Goal: Task Accomplishment & Management: Manage account settings

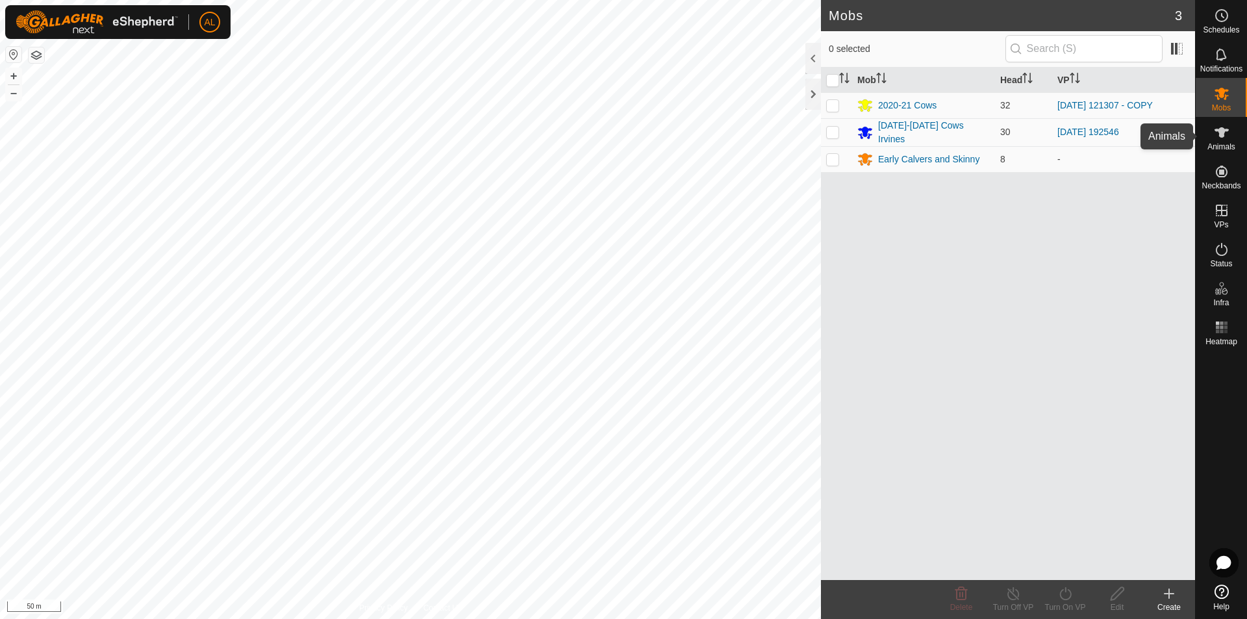
click at [1235, 133] on div "Animals" at bounding box center [1221, 136] width 51 height 39
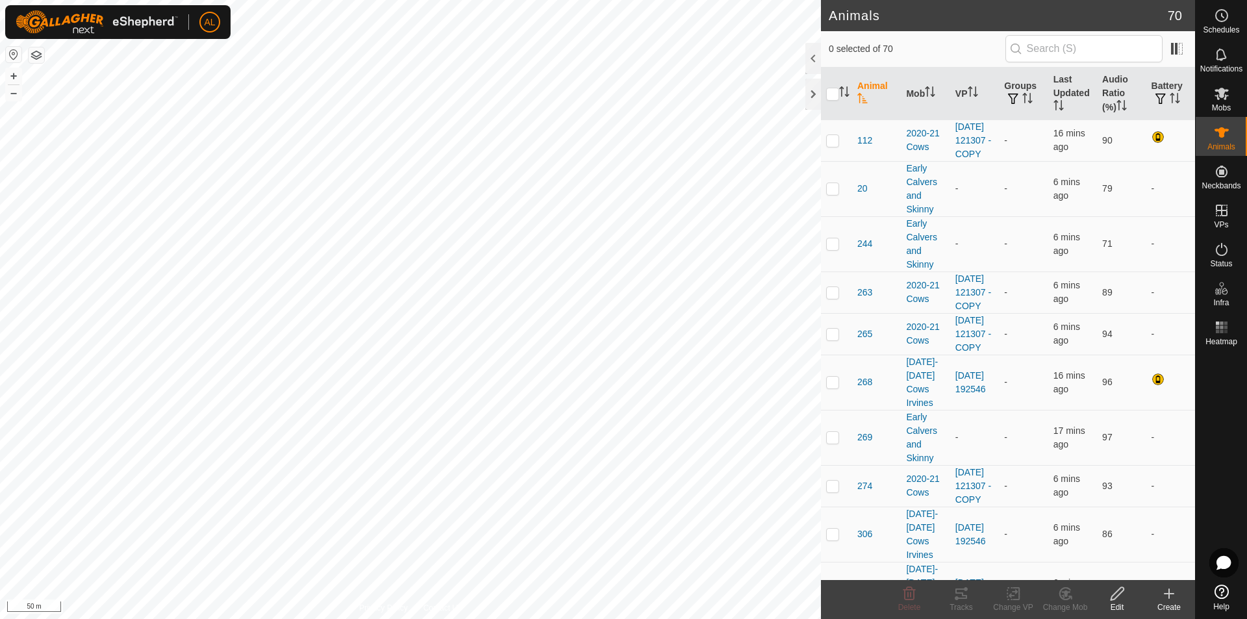
checkbox input "true"
checkbox input "false"
click at [1238, 110] on div "Mobs" at bounding box center [1221, 97] width 51 height 39
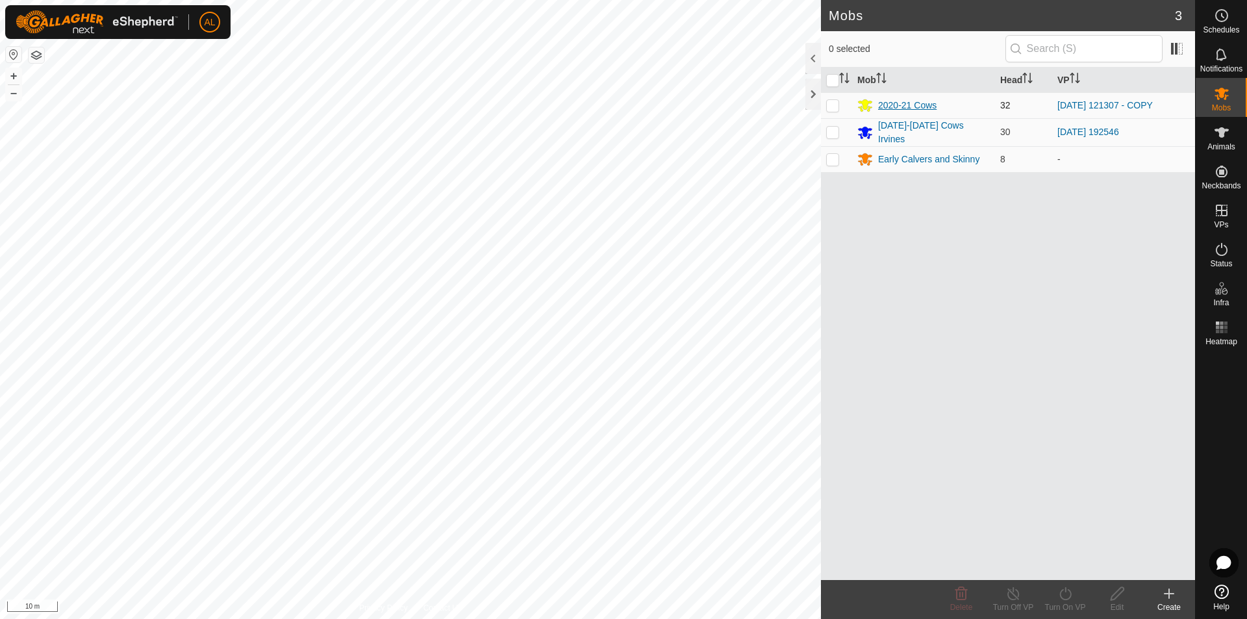
click at [865, 105] on icon at bounding box center [865, 106] width 14 height 12
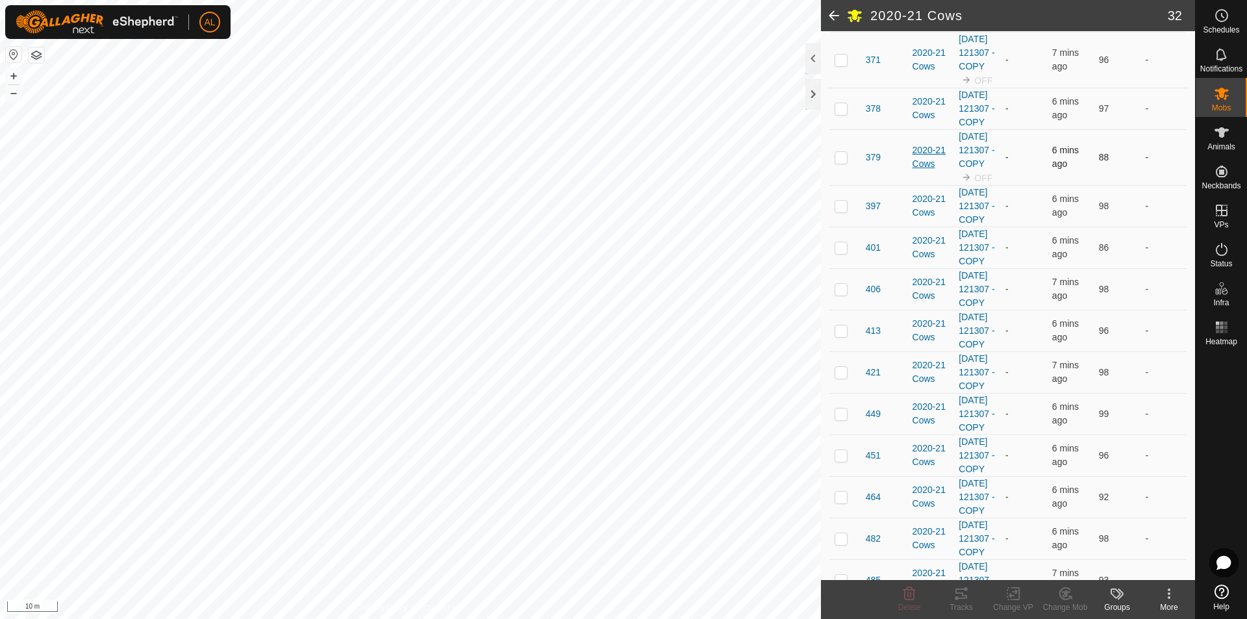
scroll to position [455, 0]
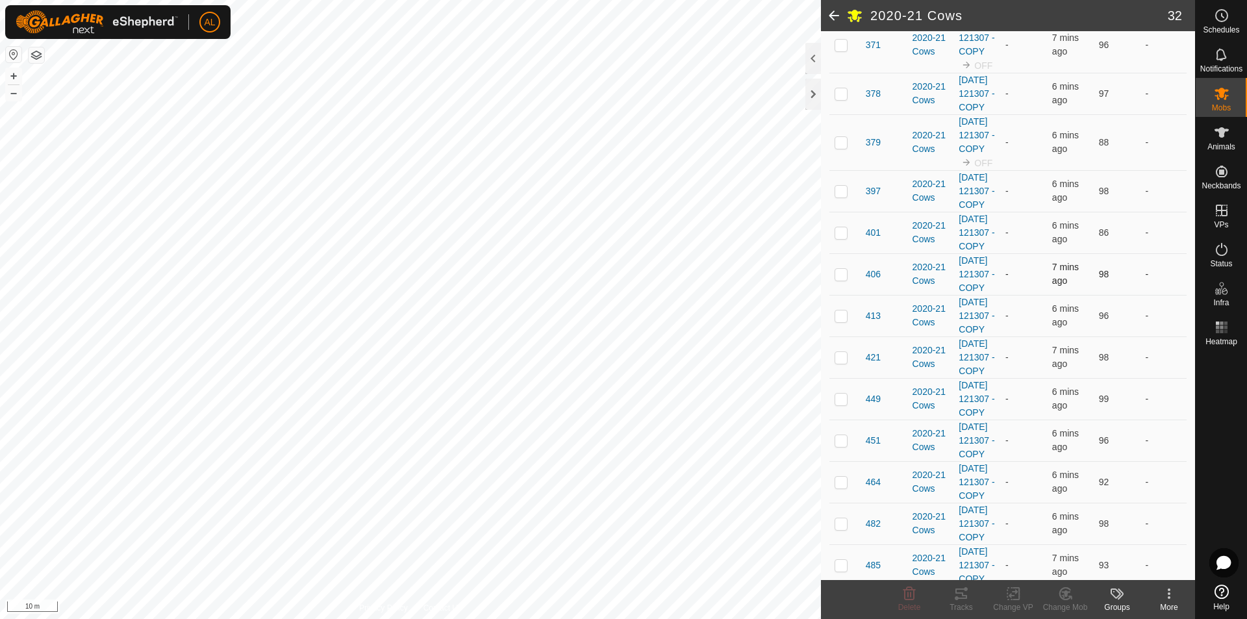
click at [840, 279] on p-checkbox at bounding box center [841, 274] width 13 height 10
checkbox input "true"
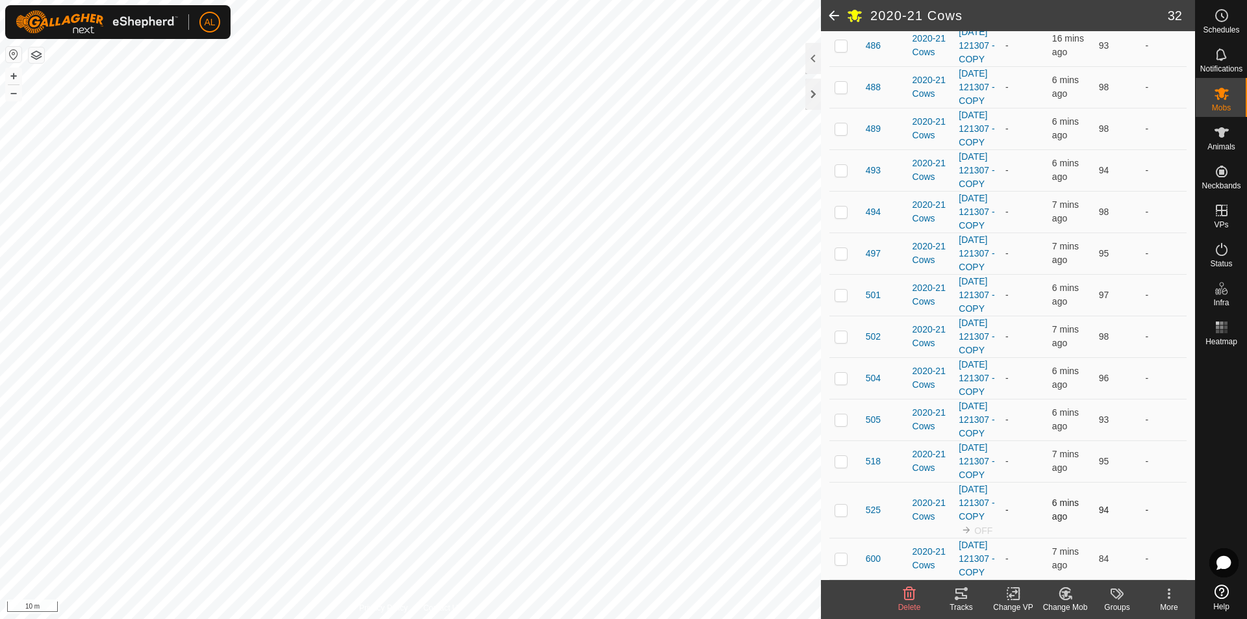
scroll to position [1452, 0]
click at [835, 505] on p-checkbox at bounding box center [841, 510] width 13 height 10
checkbox input "true"
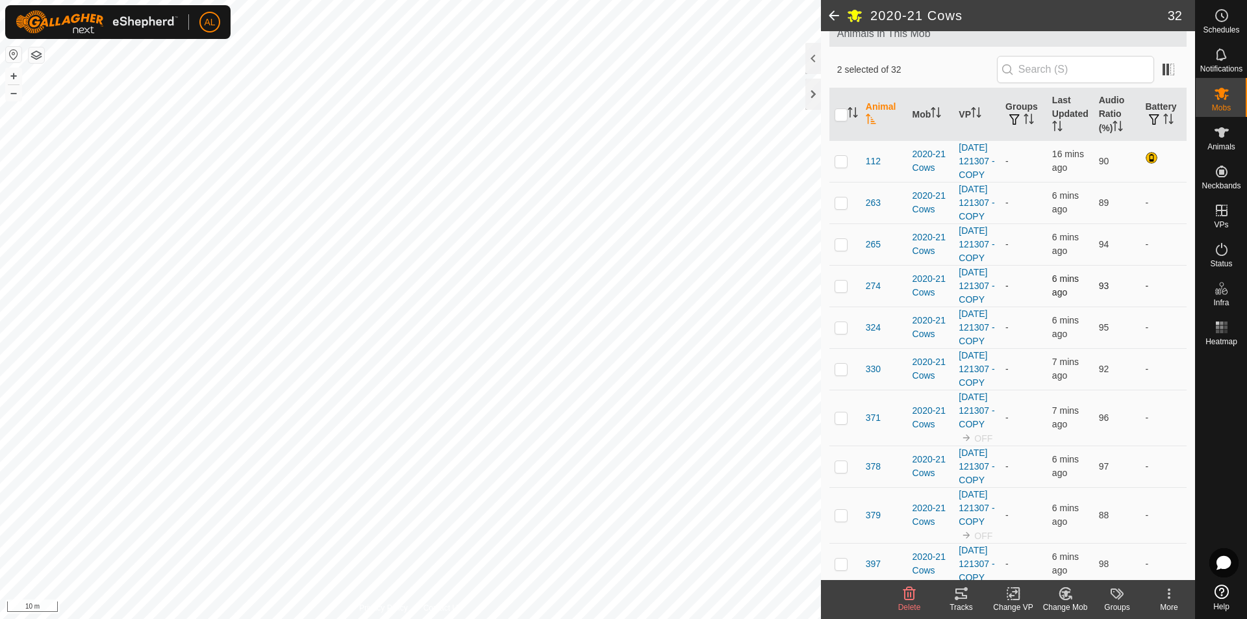
scroll to position [218, 0]
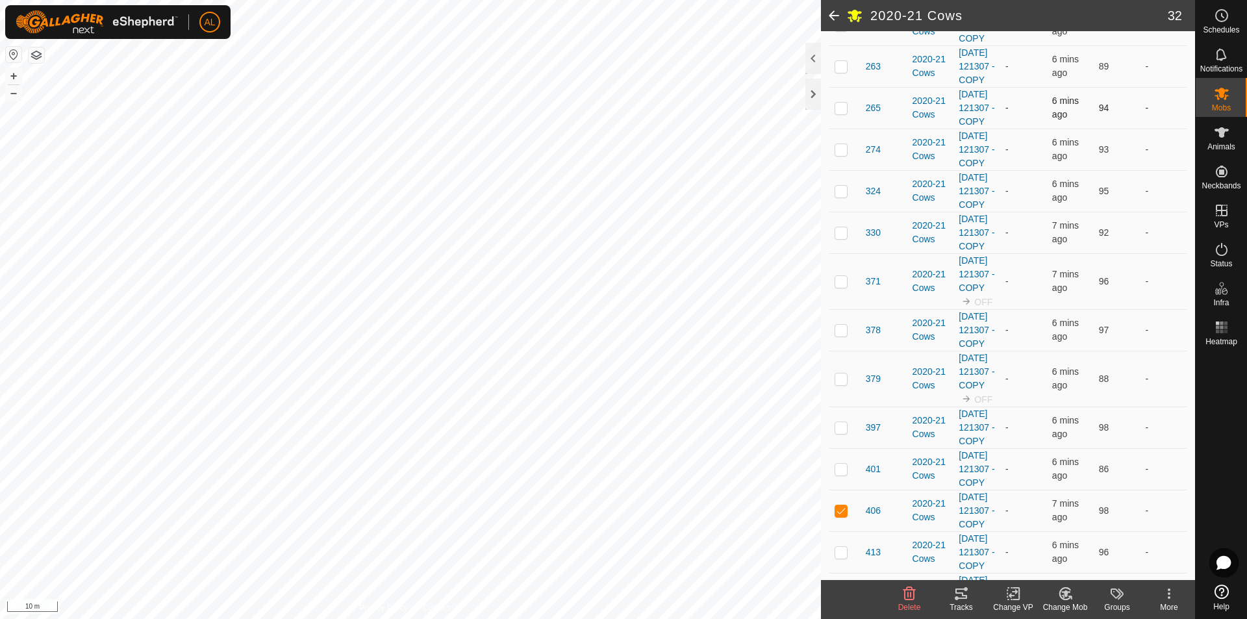
click at [841, 113] on p-checkbox at bounding box center [841, 108] width 13 height 10
checkbox input "true"
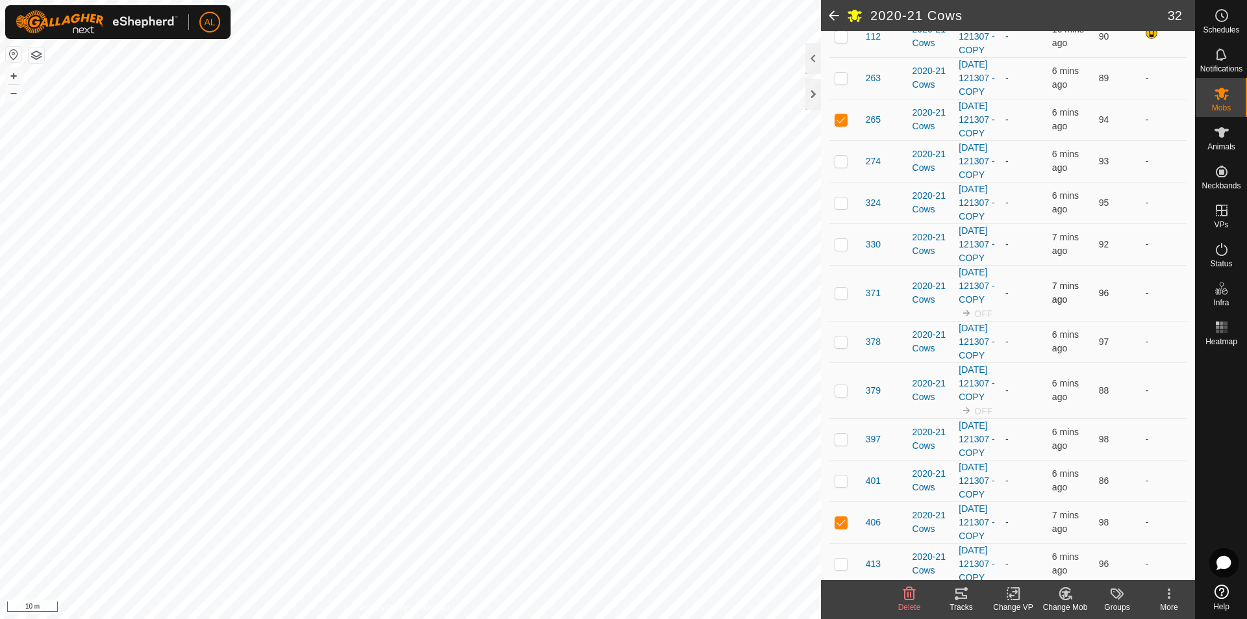
scroll to position [153, 0]
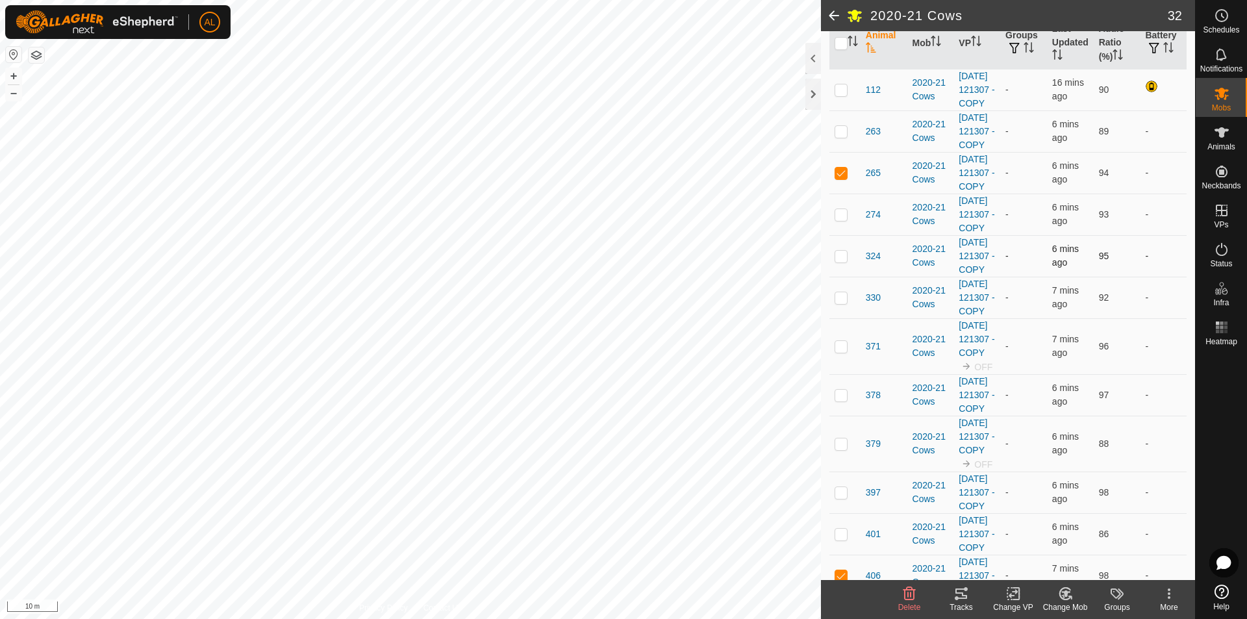
click at [841, 261] on p-checkbox at bounding box center [841, 256] width 13 height 10
checkbox input "true"
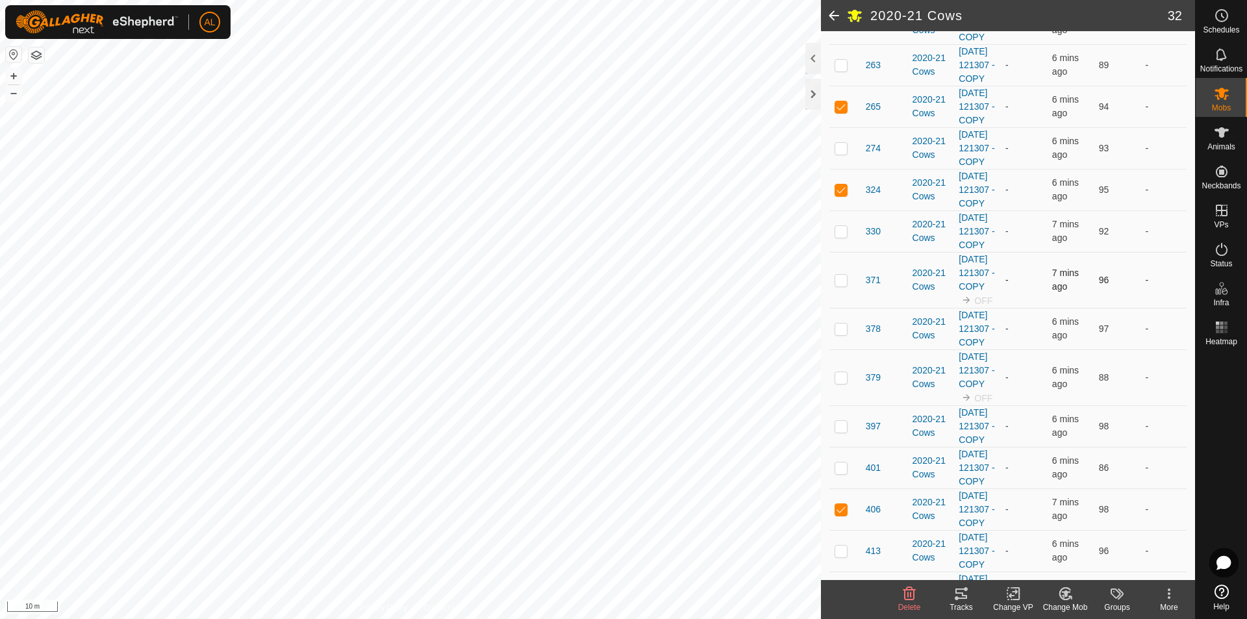
scroll to position [283, 0]
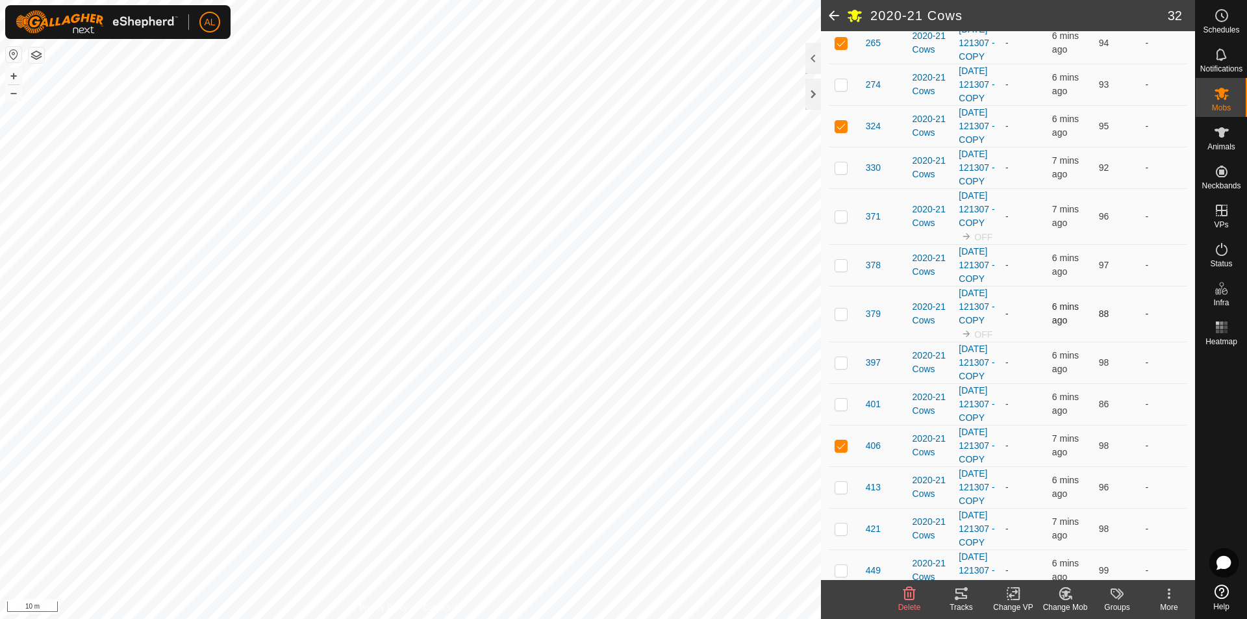
click at [848, 342] on td at bounding box center [845, 314] width 31 height 56
checkbox input "true"
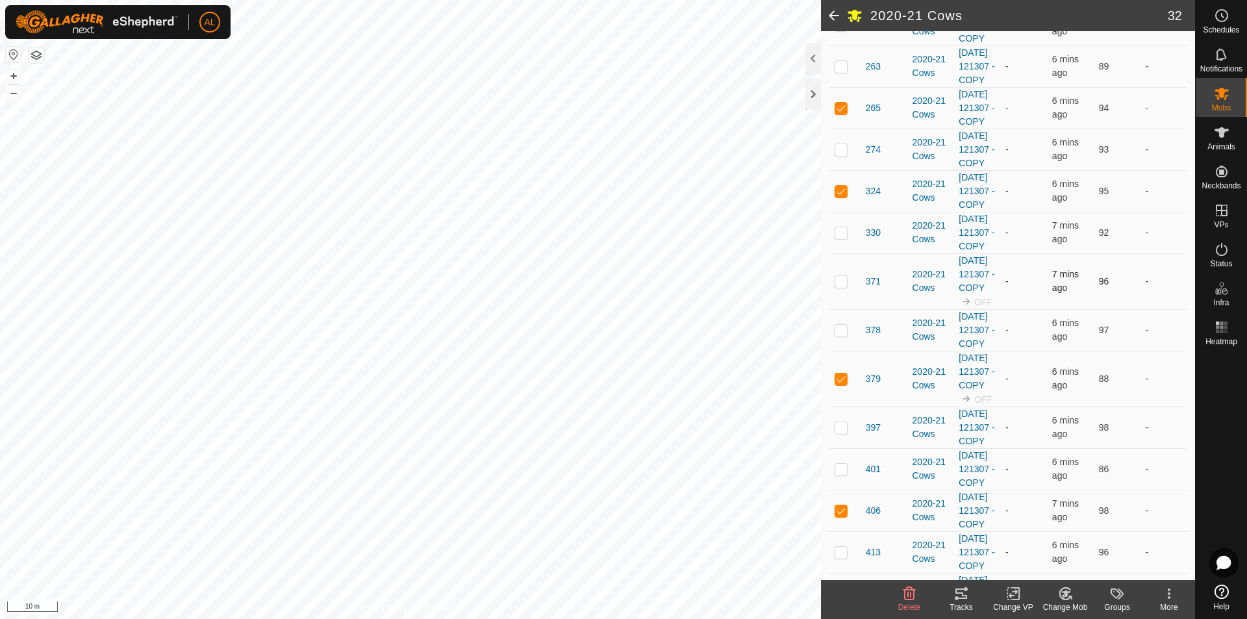
click at [835, 286] on p-checkbox at bounding box center [841, 281] width 13 height 10
checkbox input "true"
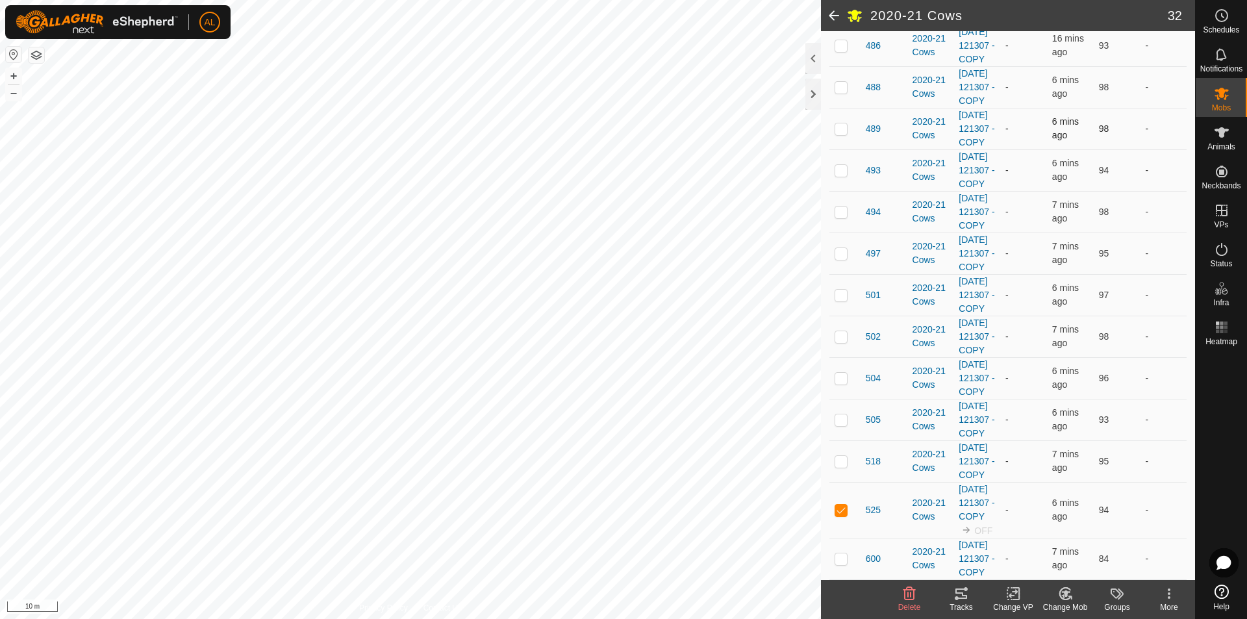
scroll to position [1063, 0]
click at [844, 175] on p-checkbox at bounding box center [841, 170] width 13 height 10
checkbox input "true"
click at [841, 456] on p-checkbox at bounding box center [841, 461] width 13 height 10
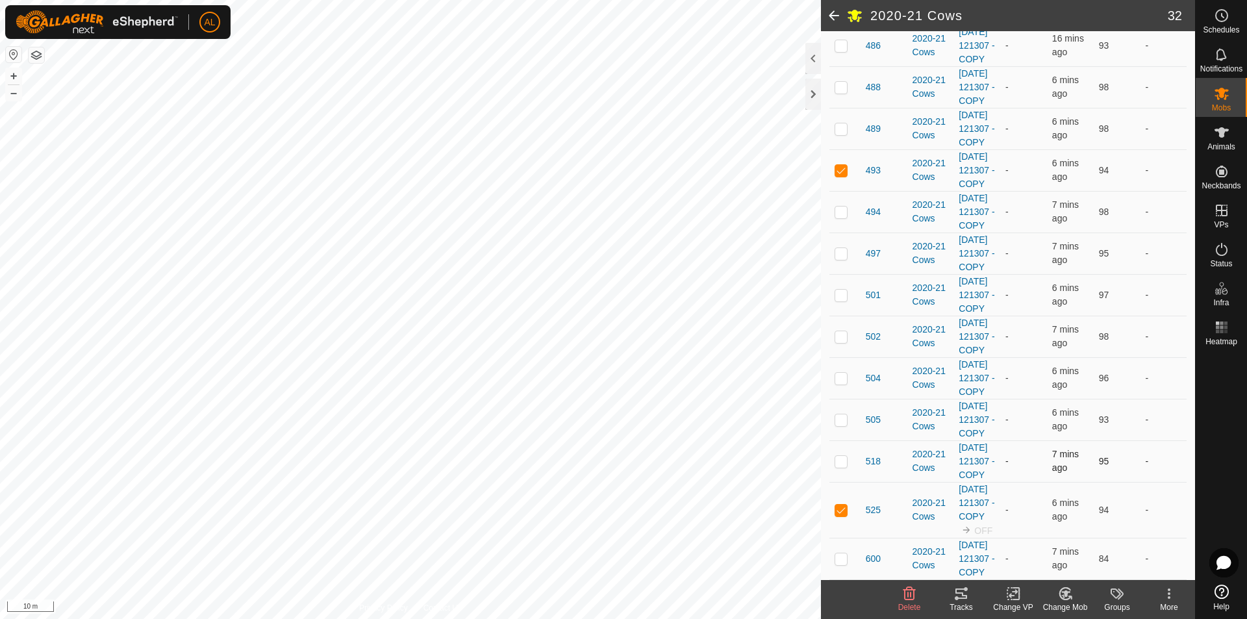
checkbox input "true"
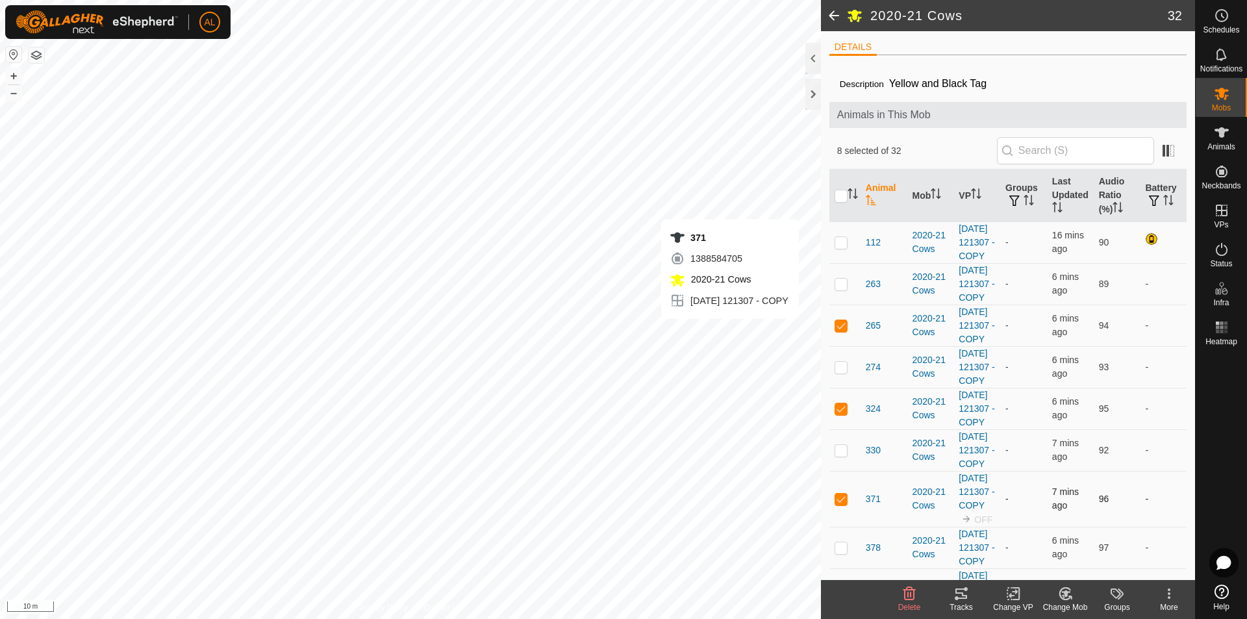
scroll to position [65, 0]
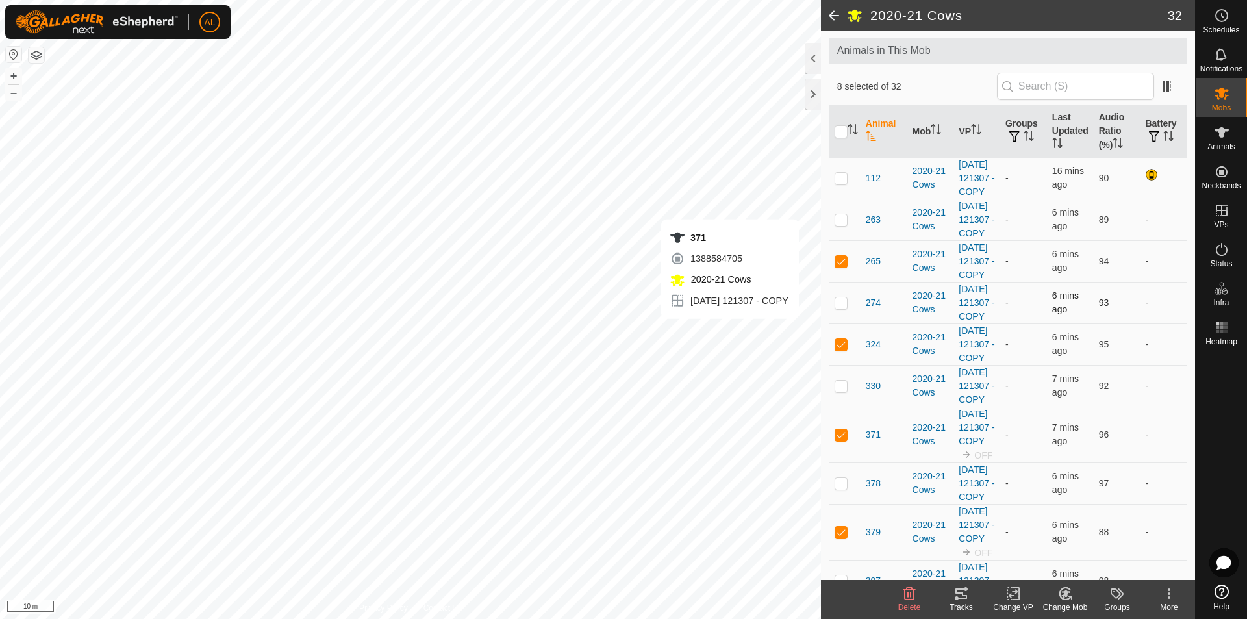
click at [846, 308] on p-checkbox at bounding box center [841, 303] width 13 height 10
checkbox input "true"
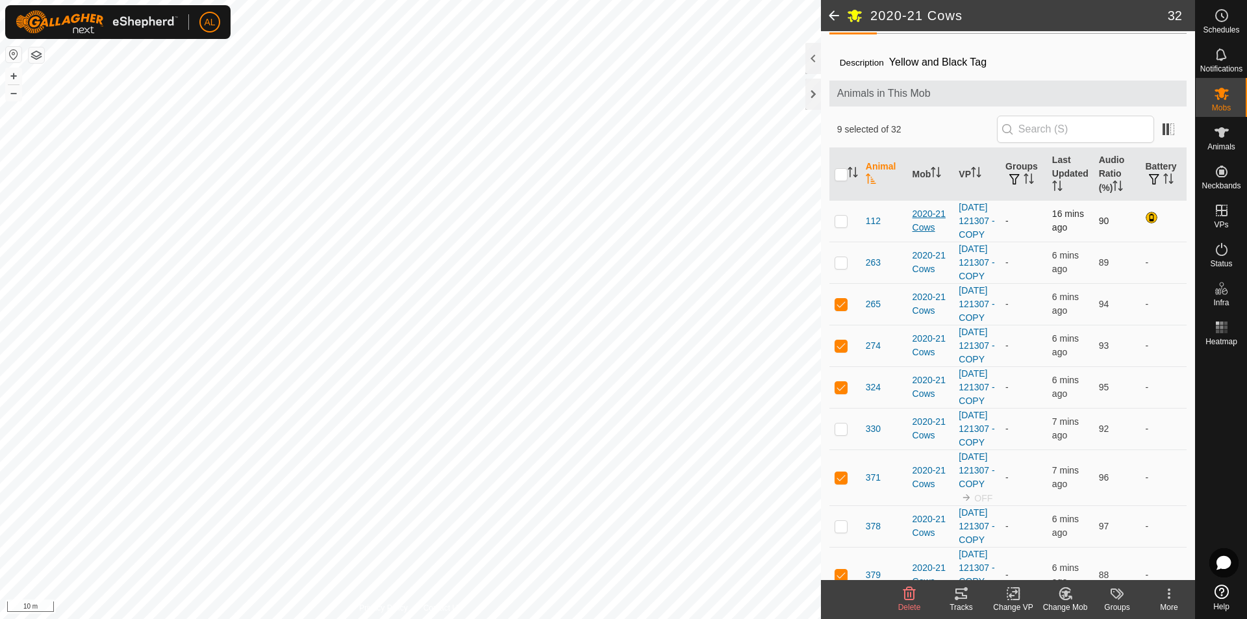
scroll to position [0, 0]
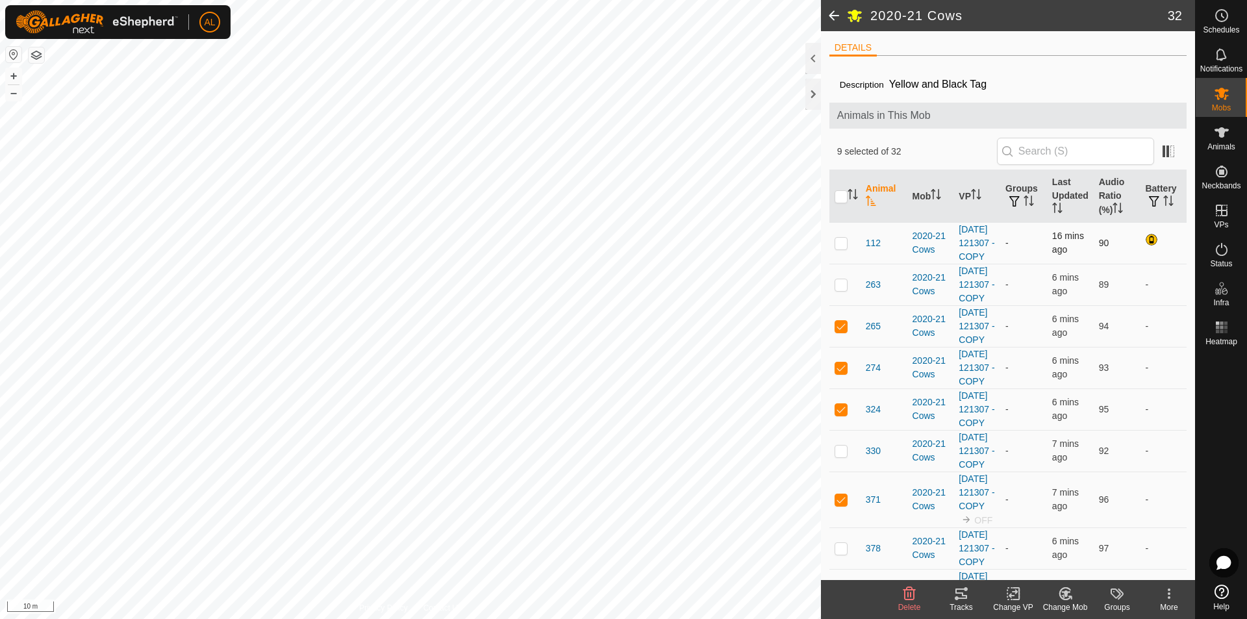
click at [844, 248] on p-checkbox at bounding box center [841, 243] width 13 height 10
checkbox input "true"
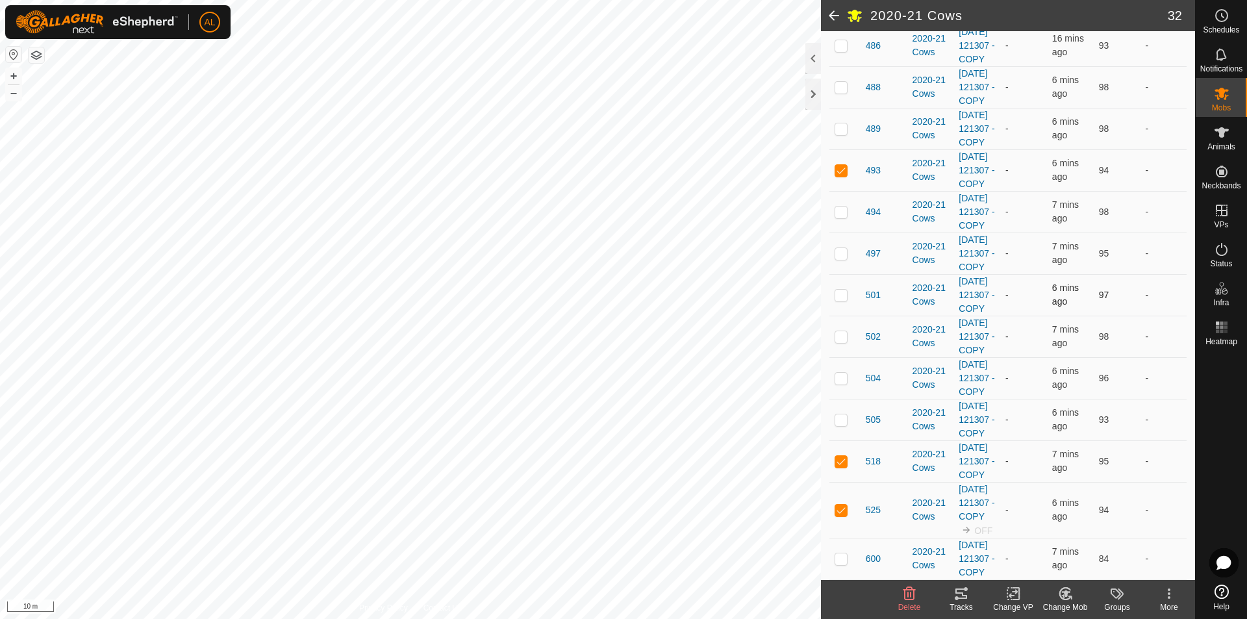
scroll to position [1452, 0]
click at [844, 557] on p-tablecheckbox at bounding box center [841, 558] width 13 height 10
checkbox input "true"
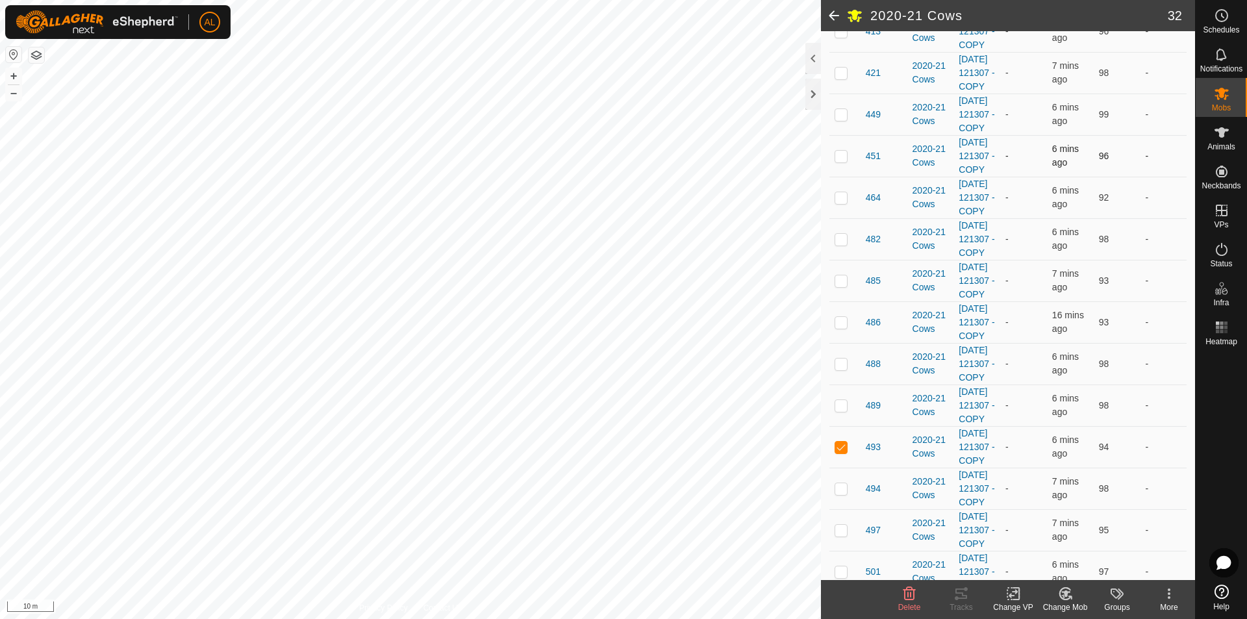
scroll to position [738, 0]
click at [846, 95] on td at bounding box center [845, 74] width 31 height 42
checkbox input "true"
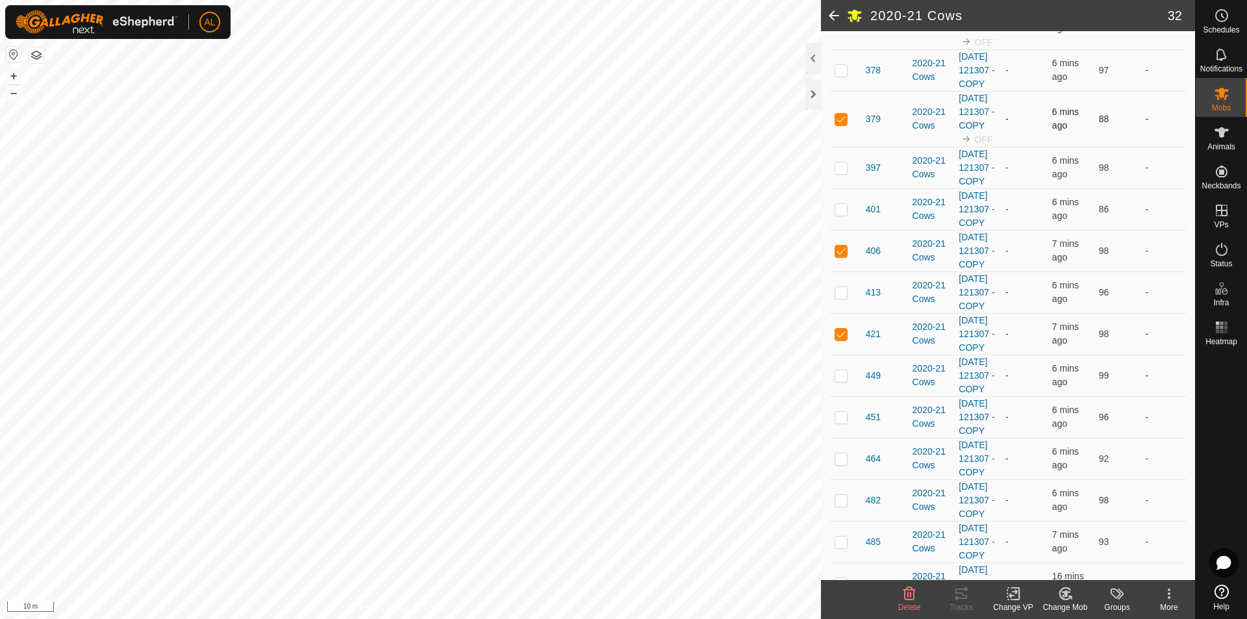
scroll to position [153, 0]
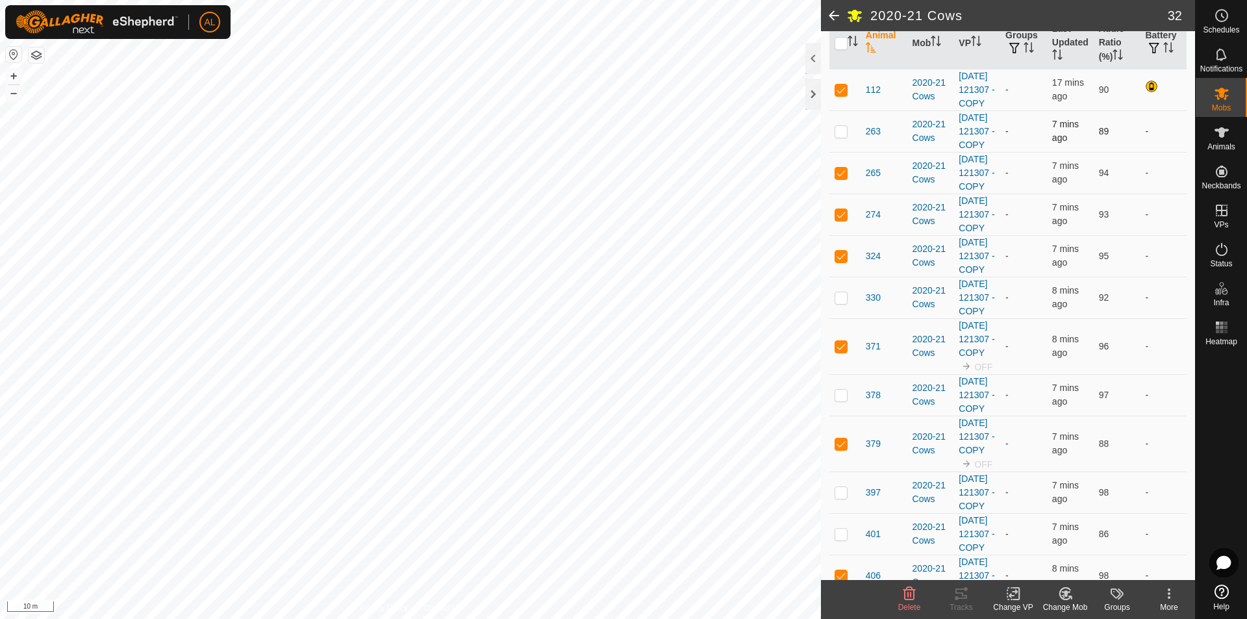
click at [839, 136] on p-checkbox at bounding box center [841, 131] width 13 height 10
checkbox input "true"
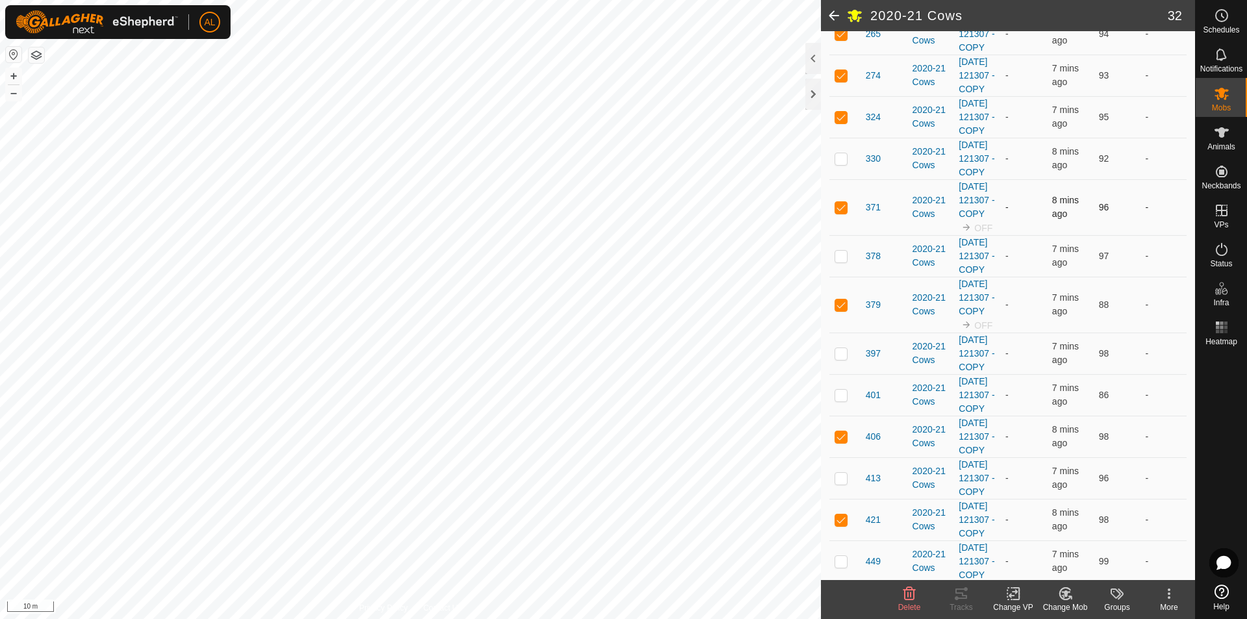
scroll to position [413, 0]
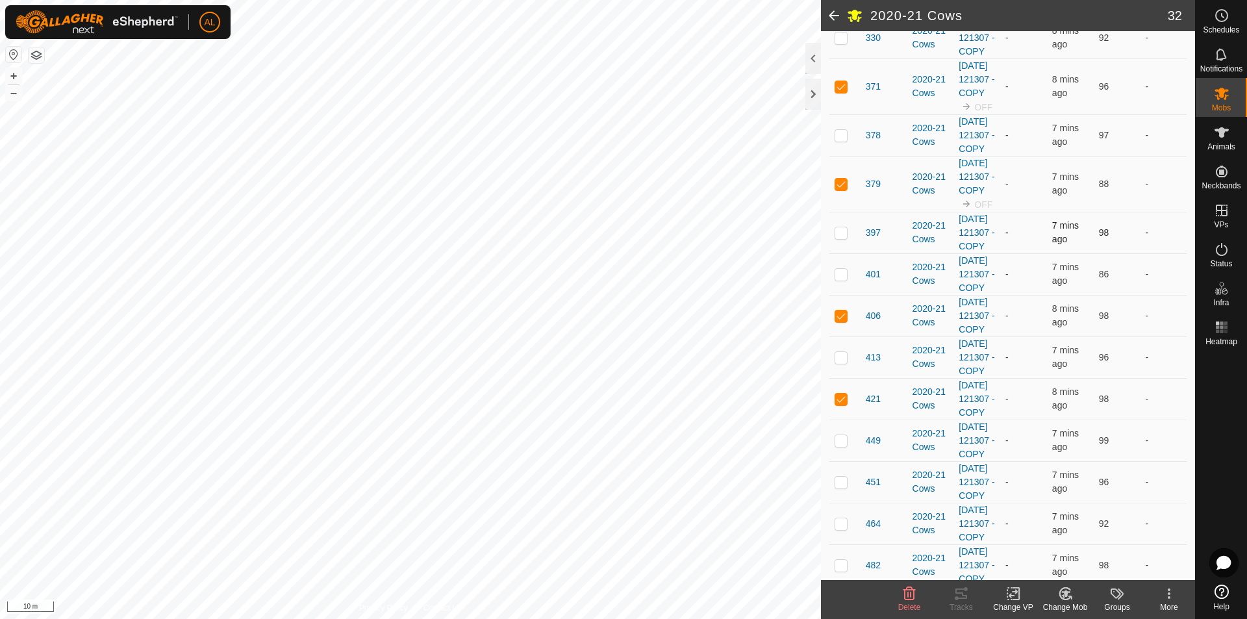
click at [843, 238] on p-checkbox at bounding box center [841, 232] width 13 height 10
checkbox input "true"
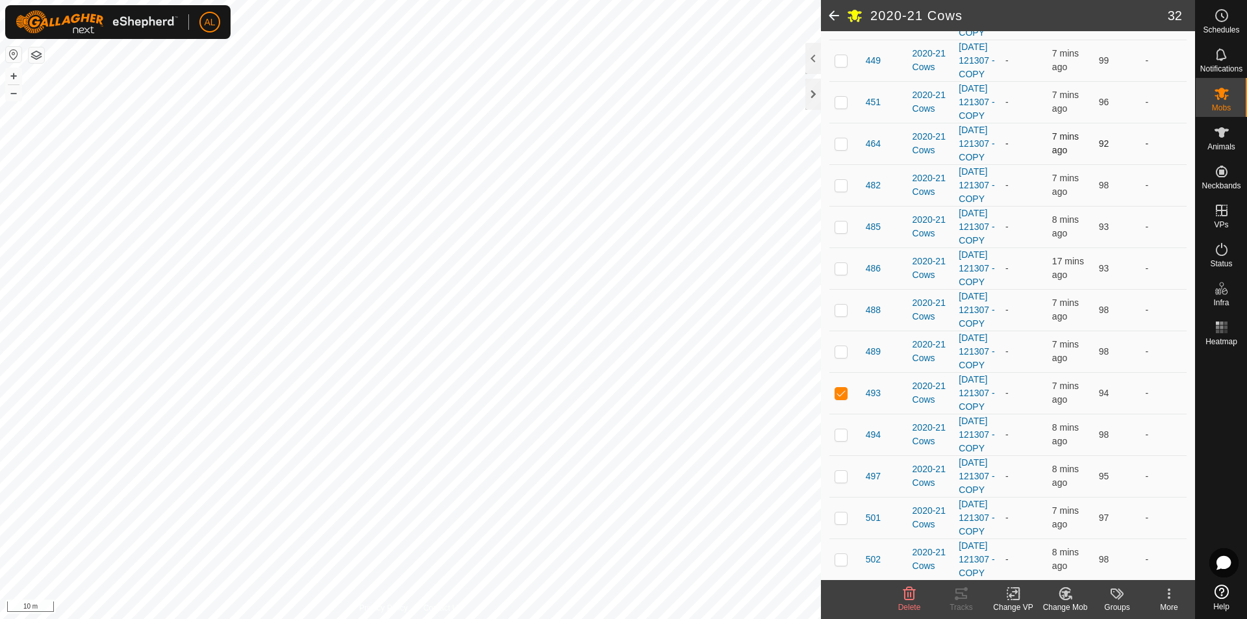
scroll to position [868, 0]
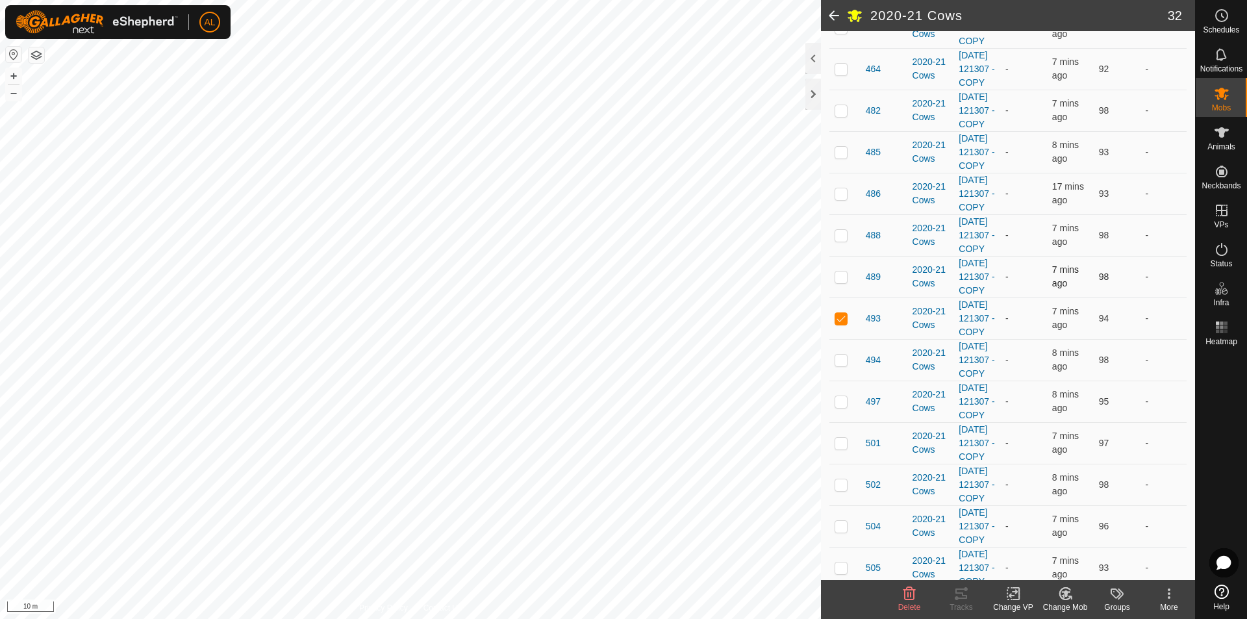
click at [843, 282] on p-checkbox at bounding box center [841, 277] width 13 height 10
checkbox input "true"
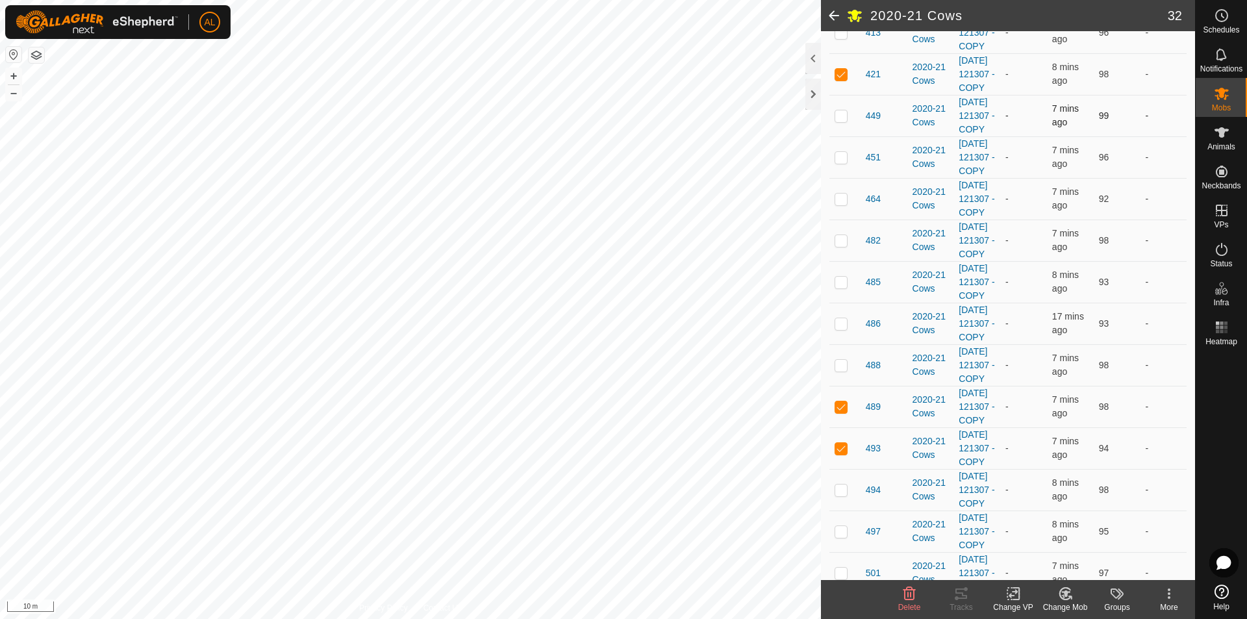
click at [841, 121] on p-checkbox at bounding box center [841, 115] width 13 height 10
checkbox input "true"
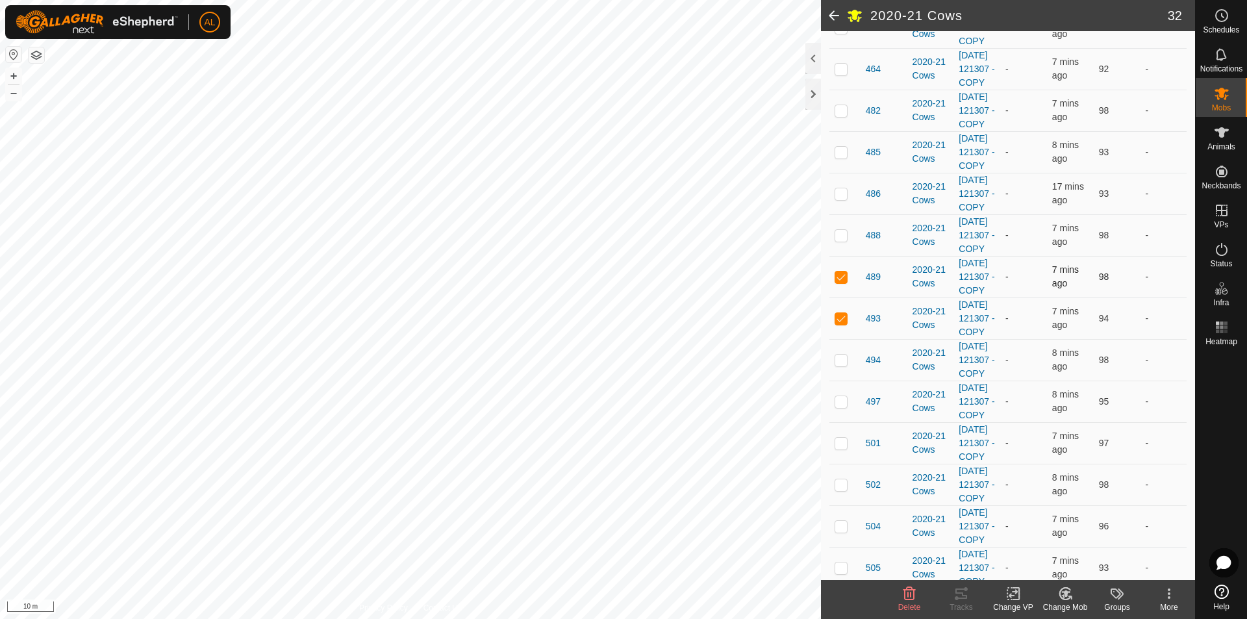
scroll to position [933, 0]
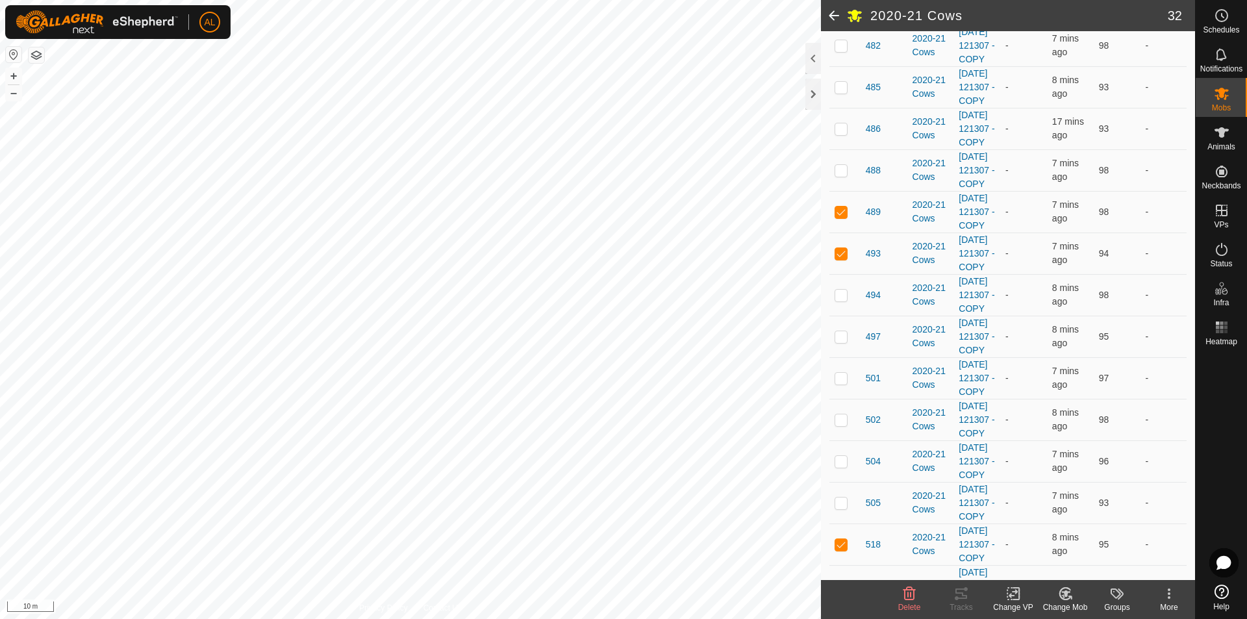
click at [1064, 600] on icon at bounding box center [1066, 594] width 16 height 16
click at [1090, 537] on link "Choose Mob..." at bounding box center [1104, 538] width 129 height 26
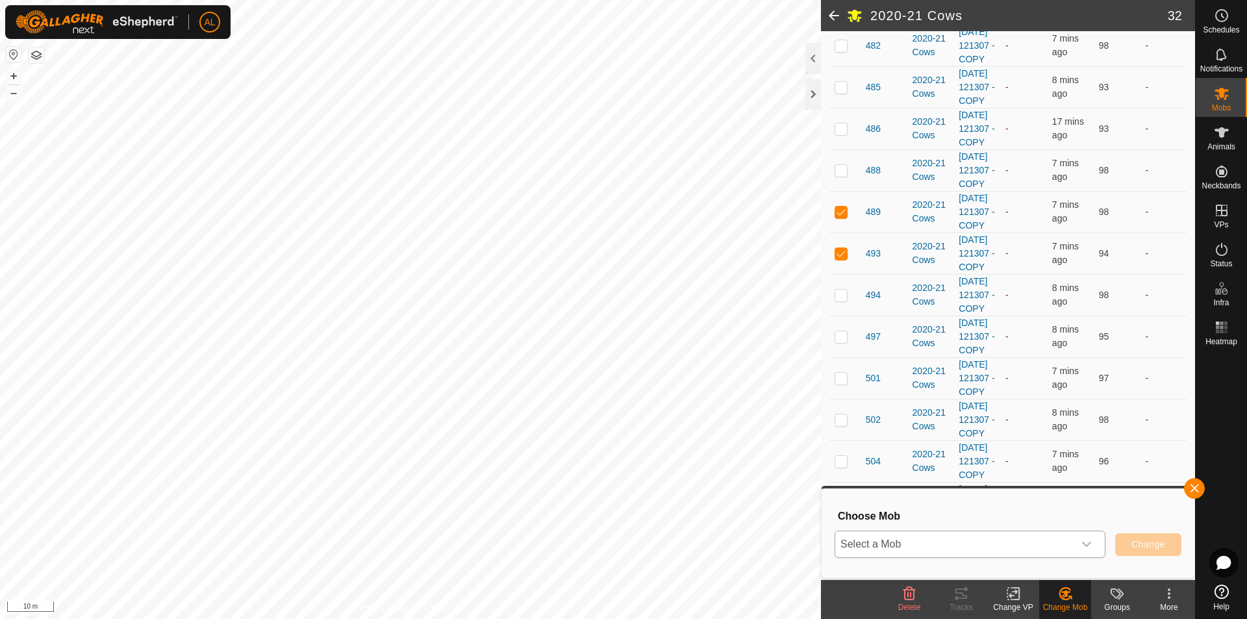
drag, startPoint x: 1085, startPoint y: 544, endPoint x: 1058, endPoint y: 543, distance: 26.6
click at [1085, 544] on icon "dropdown trigger" at bounding box center [1087, 544] width 10 height 10
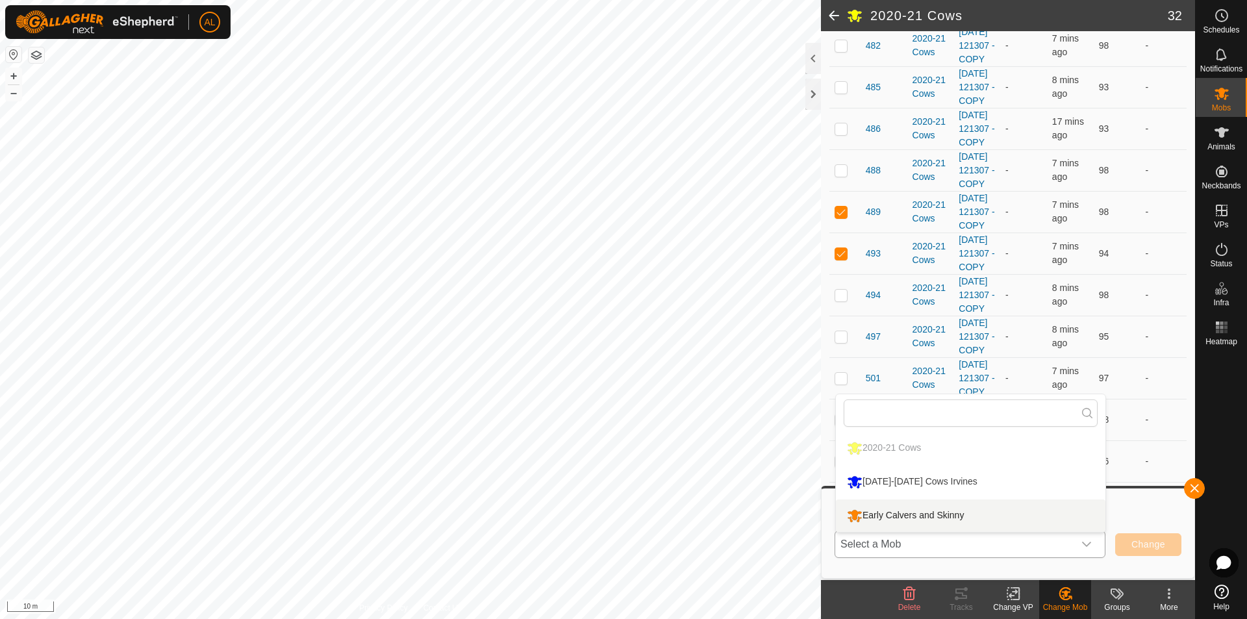
click at [987, 514] on li "Early Calvers and Skinny" at bounding box center [971, 516] width 270 height 32
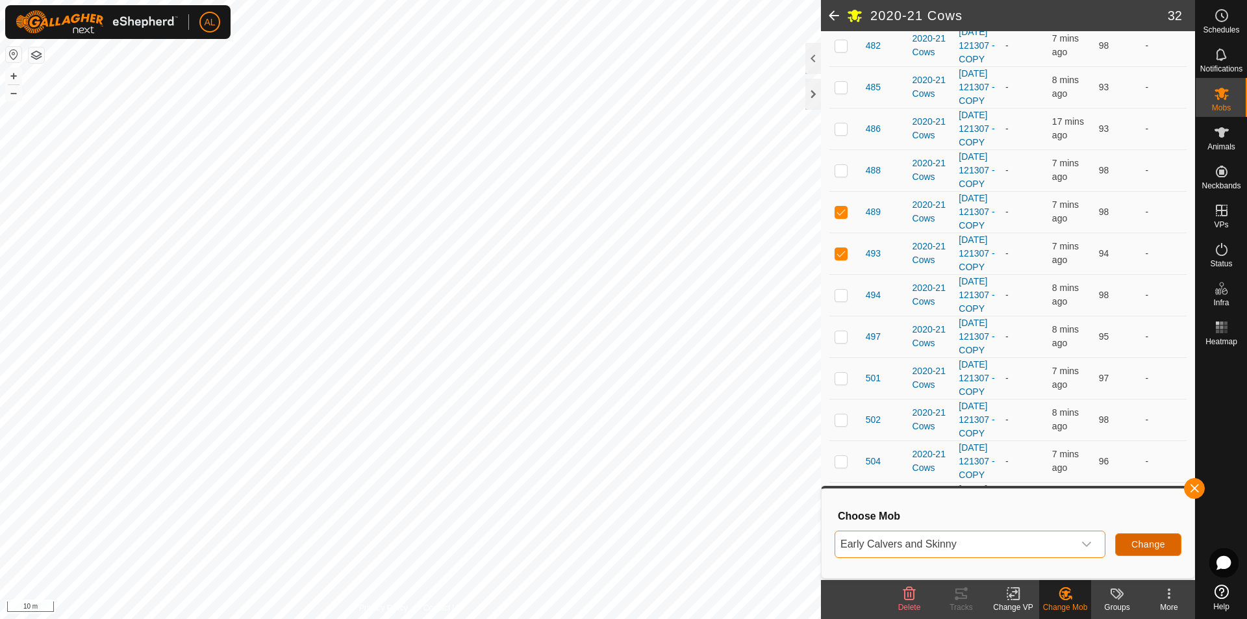
click at [1163, 545] on span "Change" at bounding box center [1149, 544] width 34 height 10
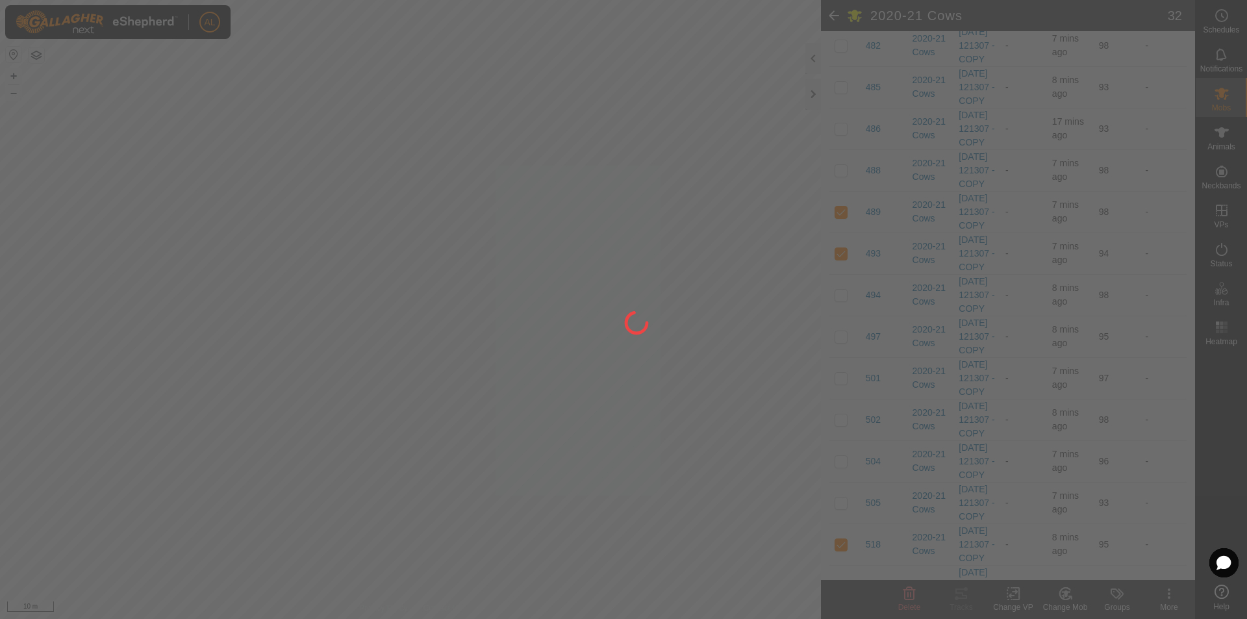
checkbox input "false"
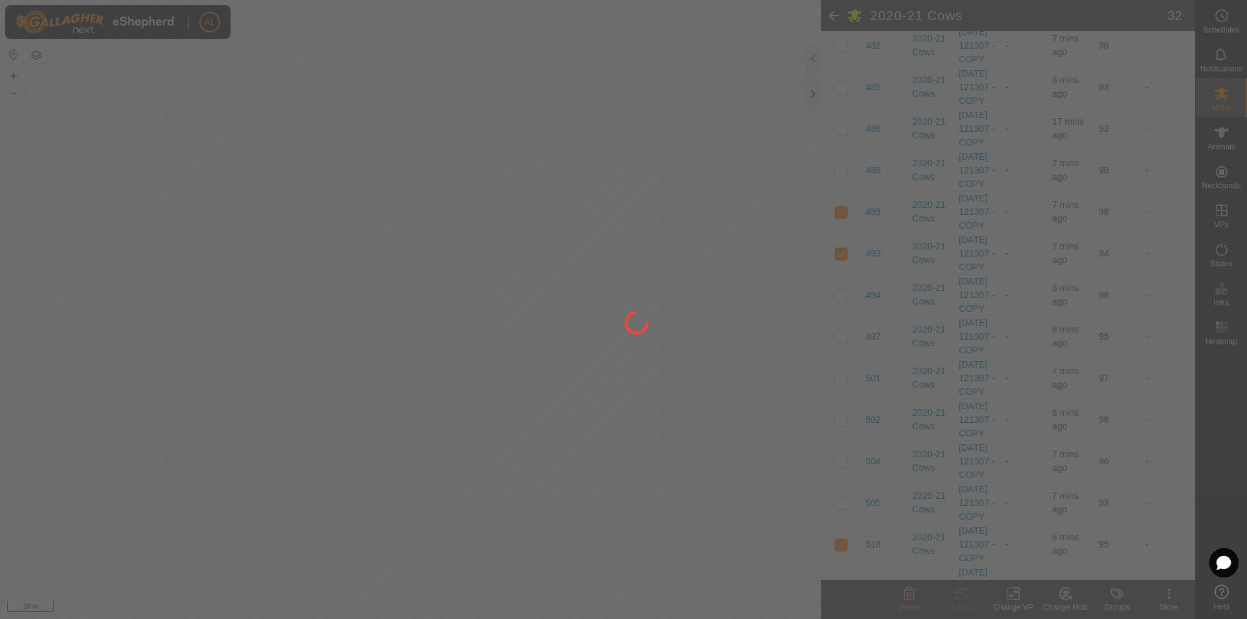
checkbox input "false"
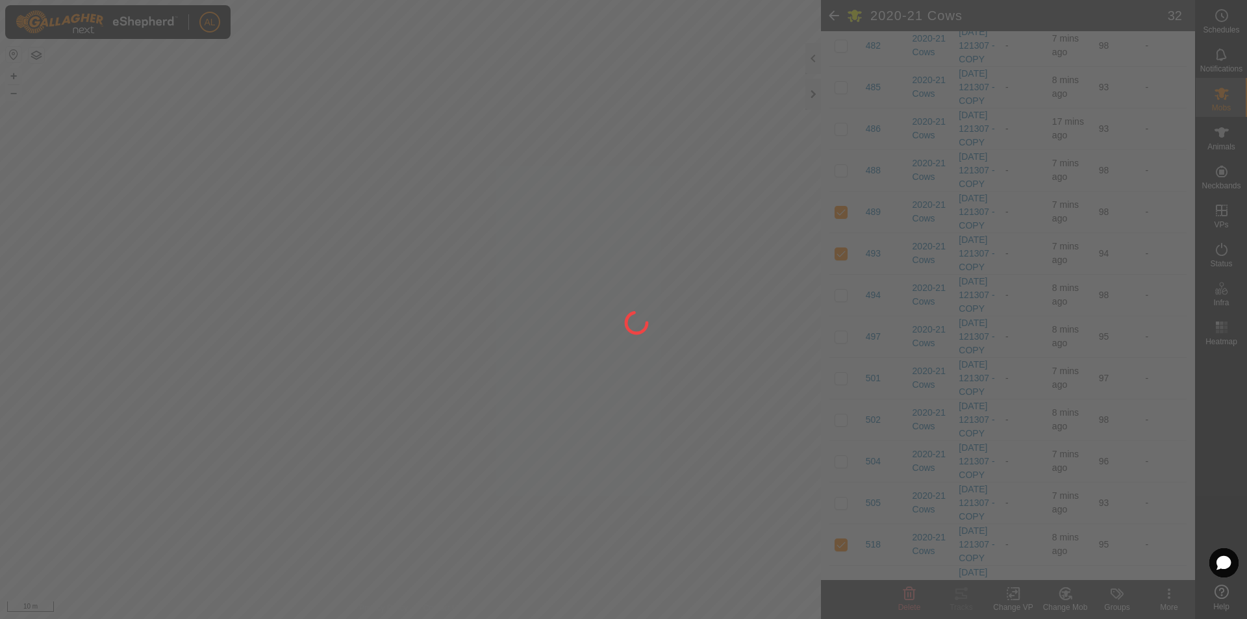
checkbox input "false"
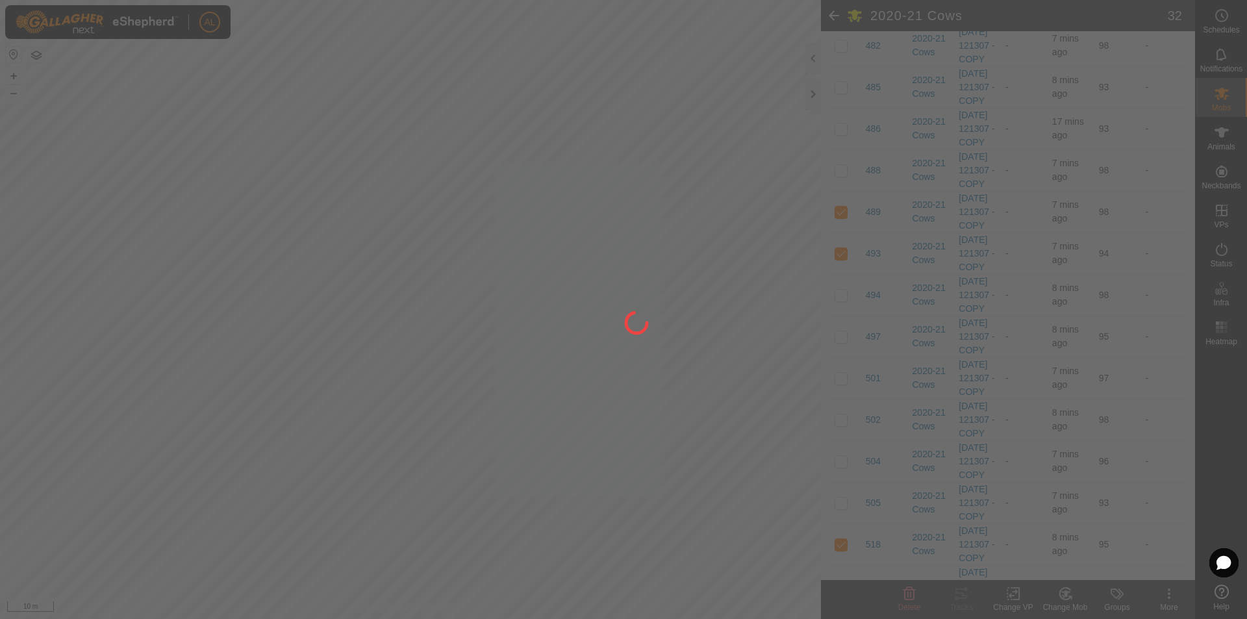
checkbox input "false"
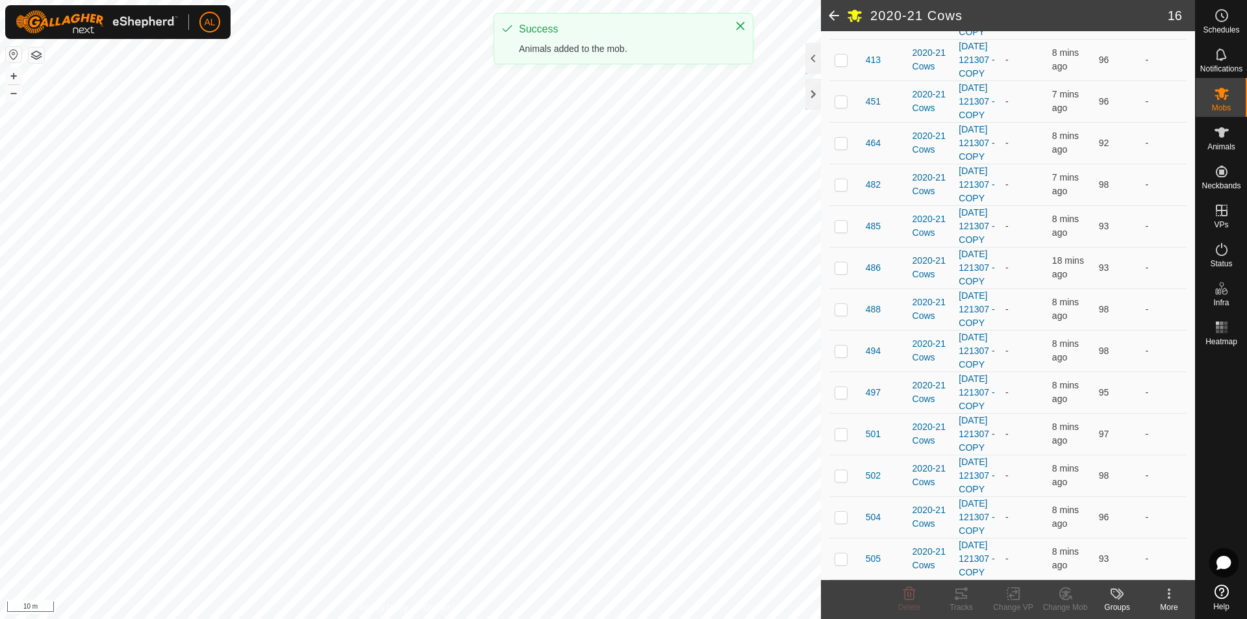
scroll to position [526, 0]
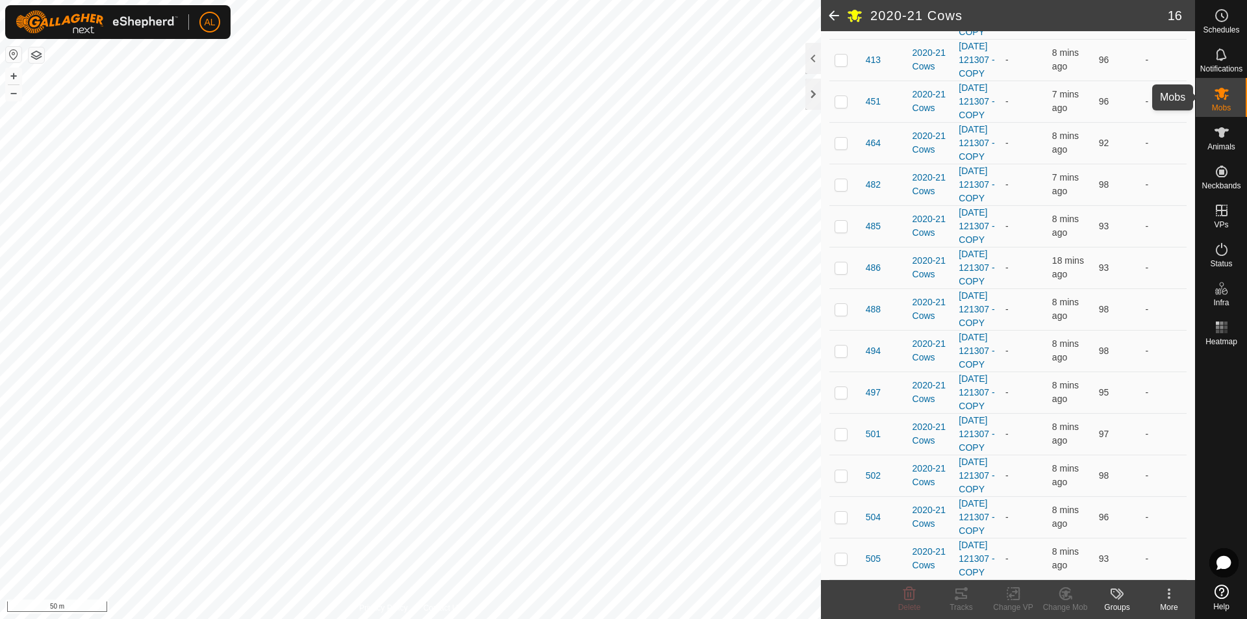
click at [1235, 95] on div "Mobs" at bounding box center [1221, 97] width 51 height 39
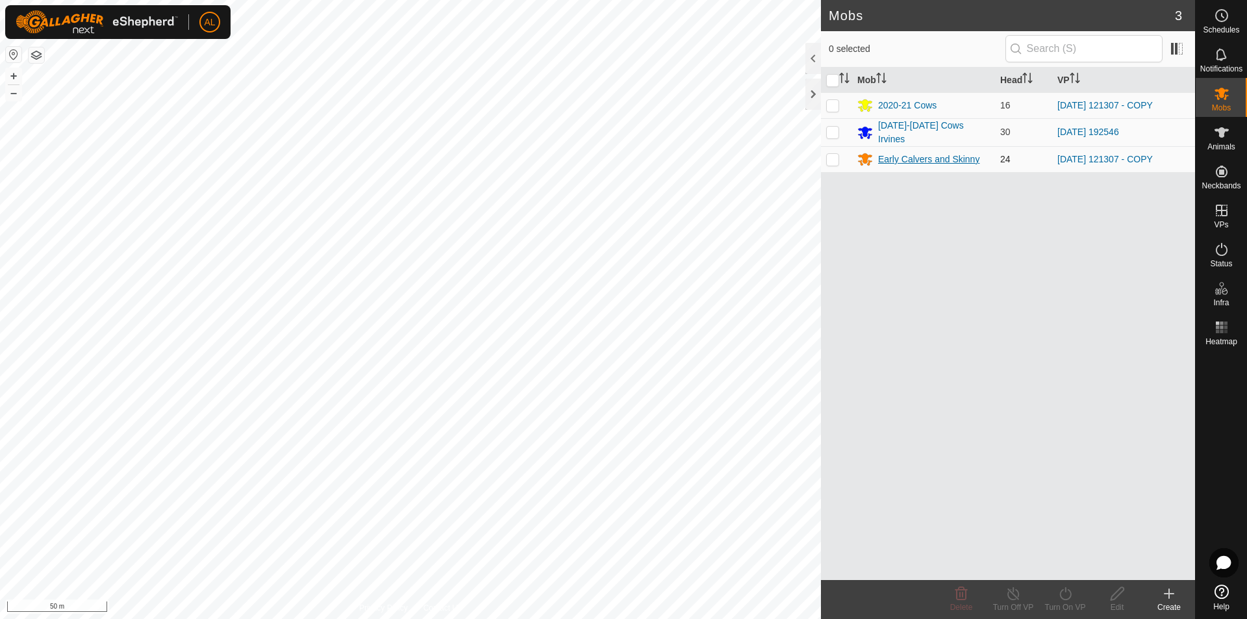
click at [920, 153] on div "Early Calvers and Skinny" at bounding box center [928, 160] width 101 height 14
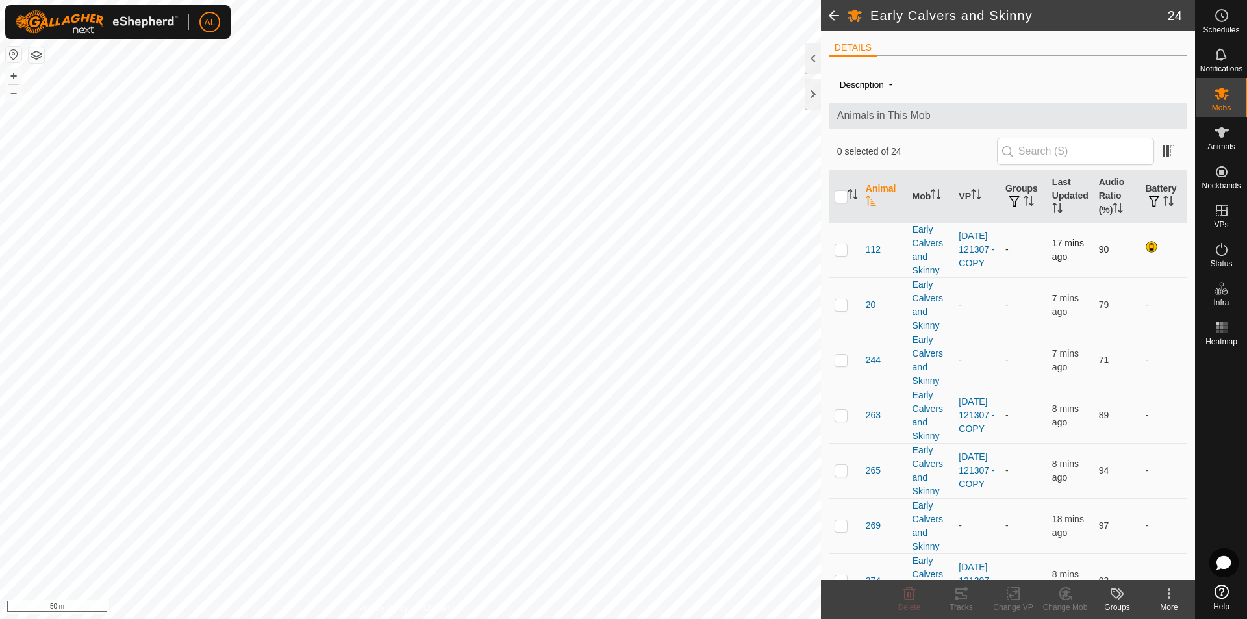
click at [841, 251] on p-checkbox at bounding box center [841, 249] width 13 height 10
checkbox input "true"
click at [844, 414] on p-checkbox at bounding box center [841, 415] width 13 height 10
checkbox input "true"
click at [835, 479] on td at bounding box center [845, 470] width 31 height 55
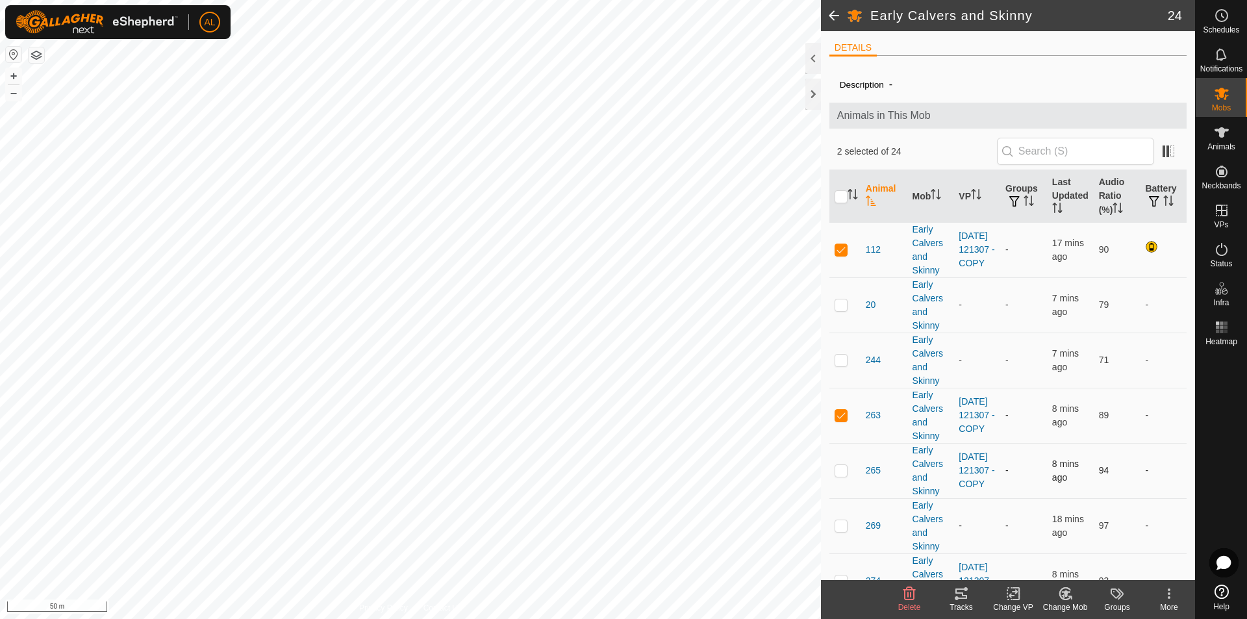
checkbox input "true"
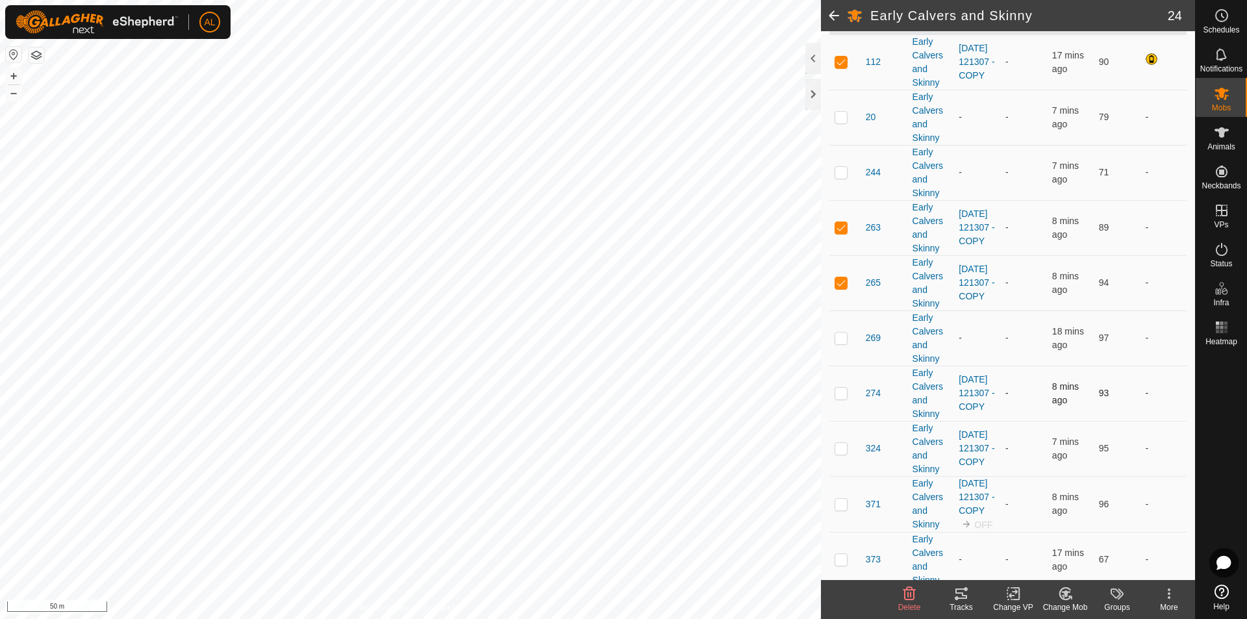
scroll to position [195, 0]
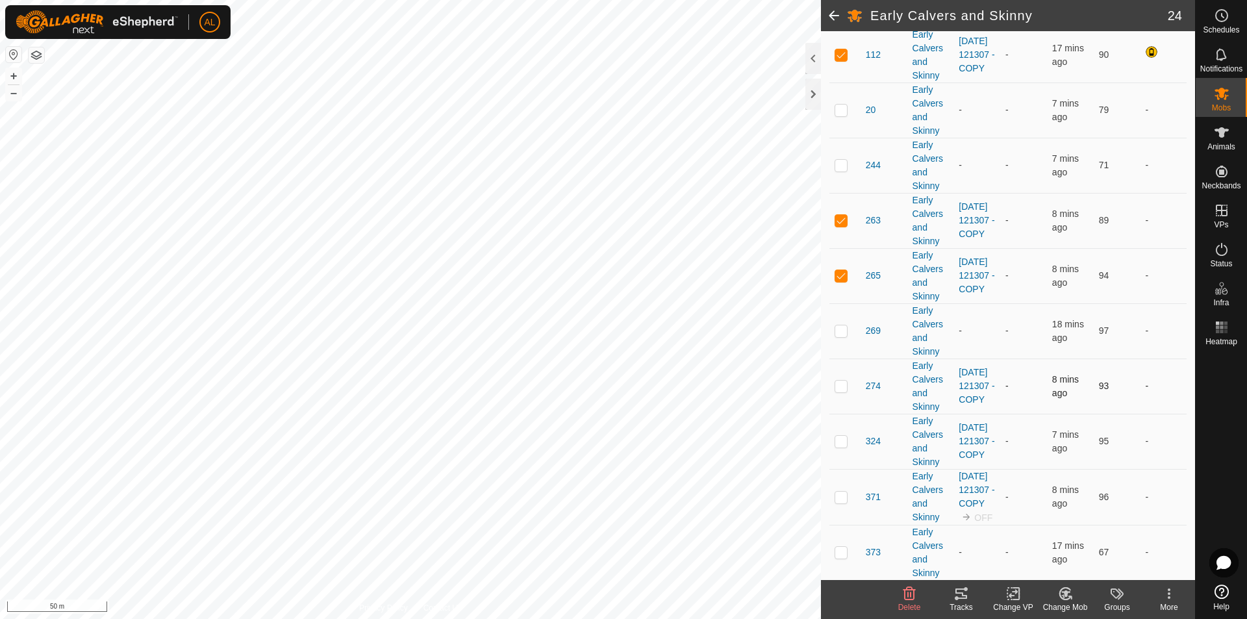
click at [843, 387] on p-checkbox at bounding box center [841, 386] width 13 height 10
checkbox input "true"
click at [839, 445] on p-checkbox at bounding box center [841, 441] width 13 height 10
checkbox input "true"
click at [843, 509] on td at bounding box center [845, 497] width 31 height 56
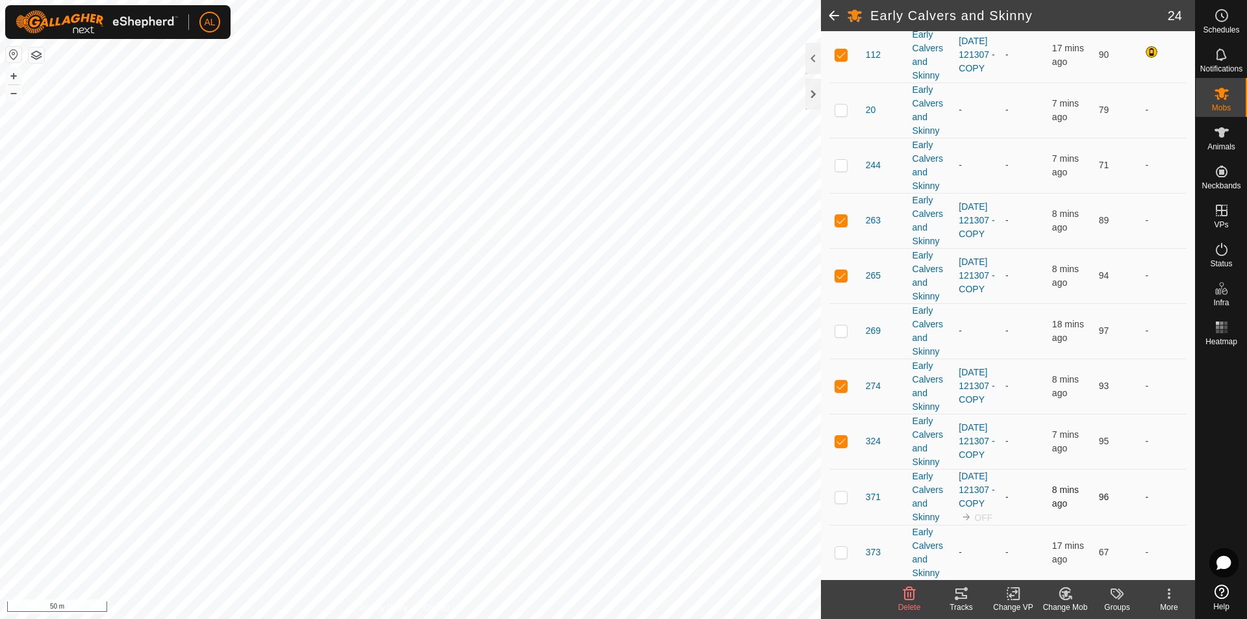
checkbox input "true"
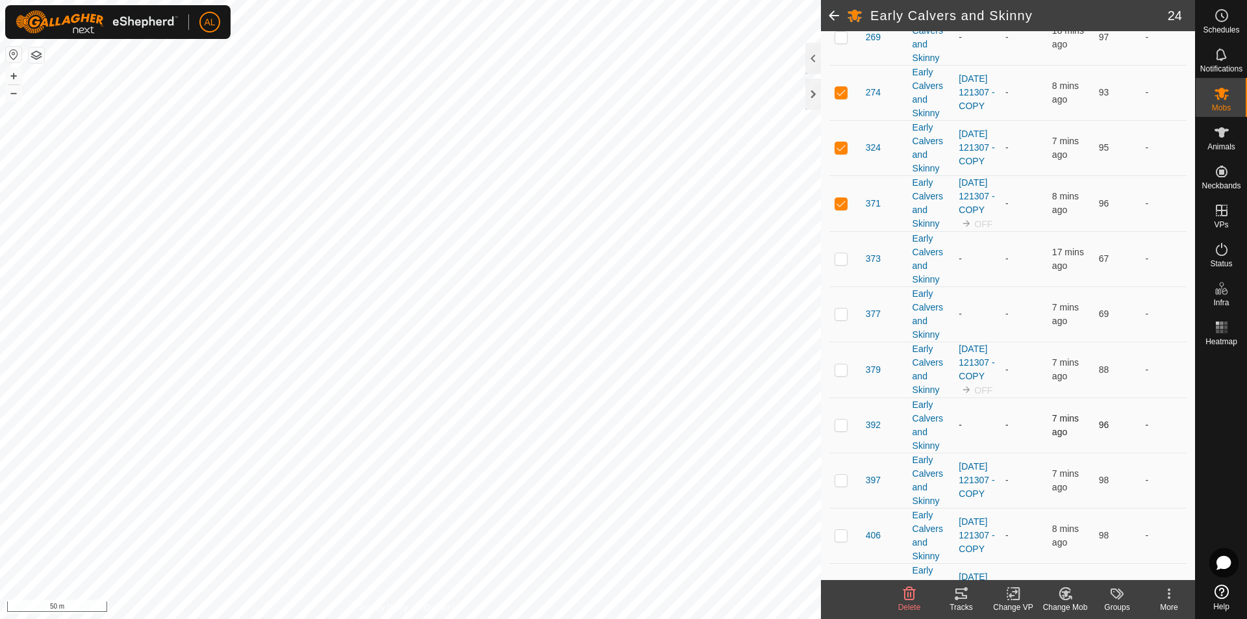
scroll to position [520, 0]
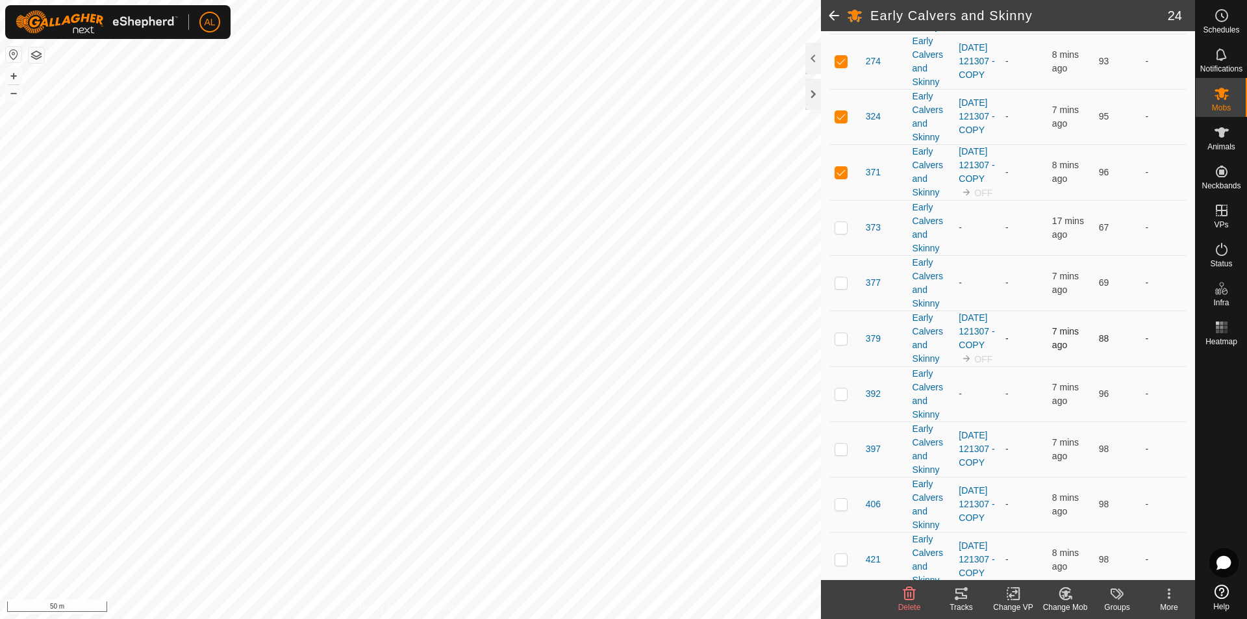
click at [842, 344] on p-tablecheckbox at bounding box center [841, 338] width 13 height 10
checkbox input "true"
click at [841, 454] on p-checkbox at bounding box center [841, 449] width 13 height 10
checkbox input "true"
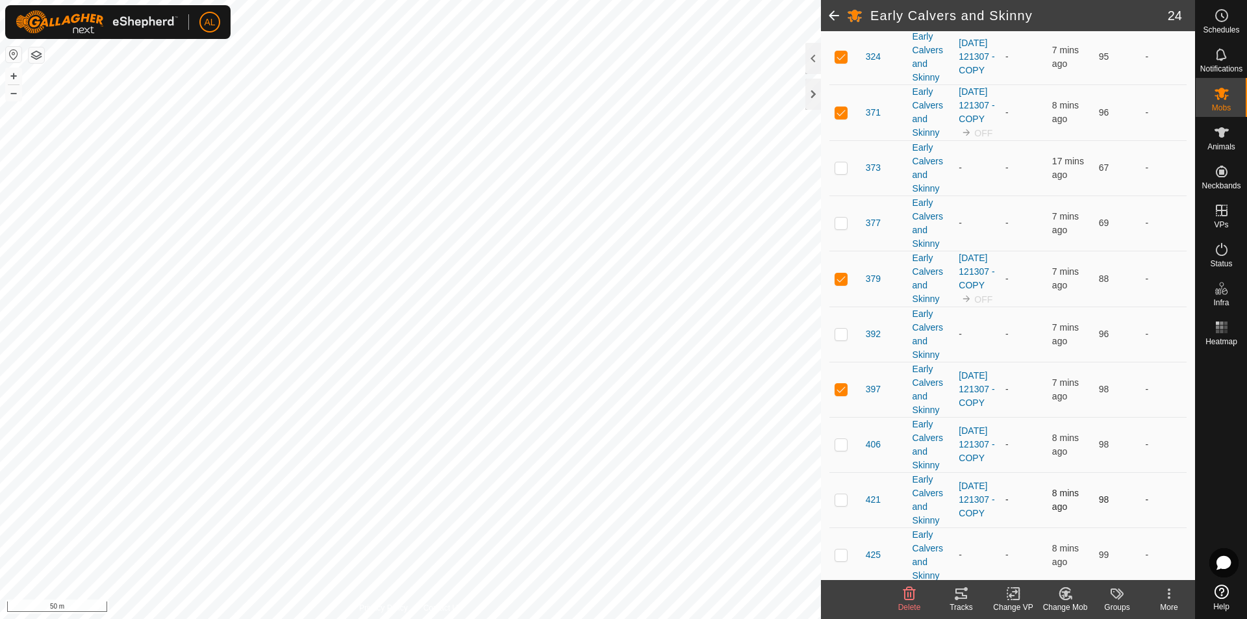
scroll to position [650, 0]
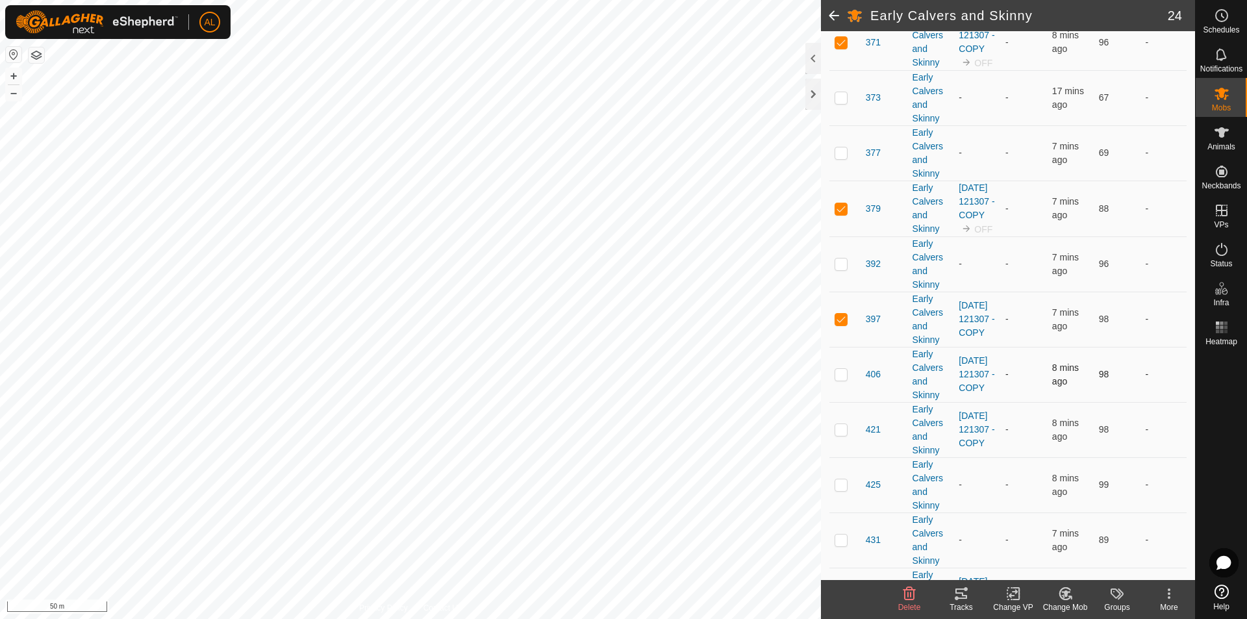
click at [839, 379] on p-checkbox at bounding box center [841, 374] width 13 height 10
checkbox input "true"
click at [844, 435] on p-checkbox at bounding box center [841, 429] width 13 height 10
checkbox input "true"
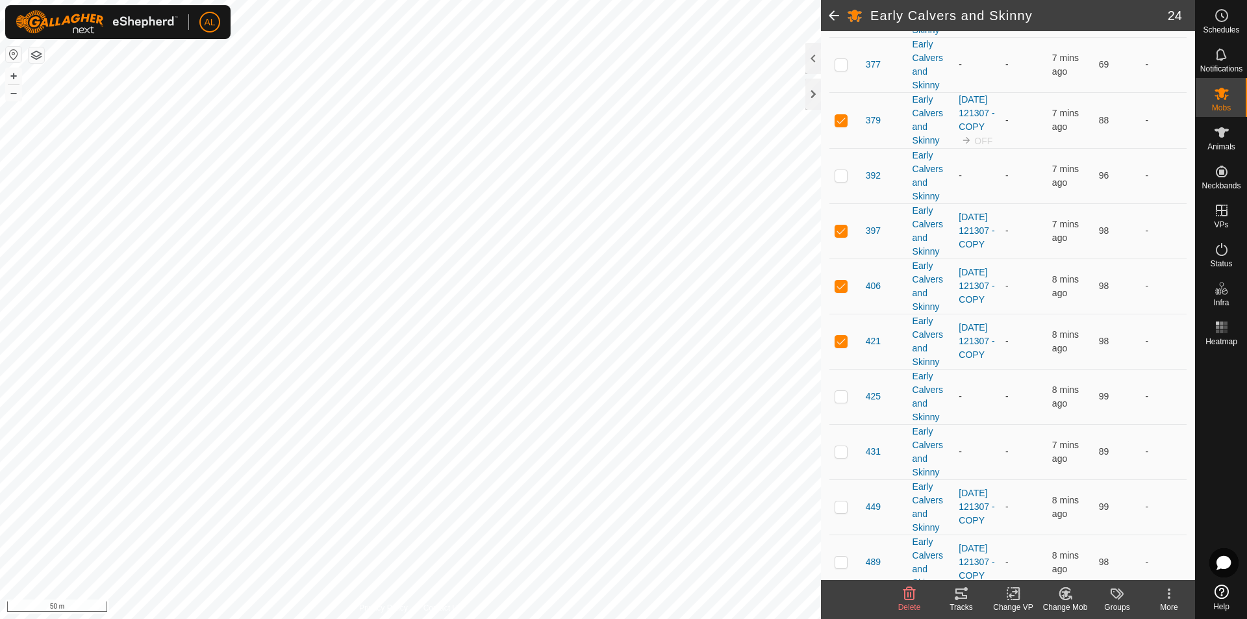
scroll to position [909, 0]
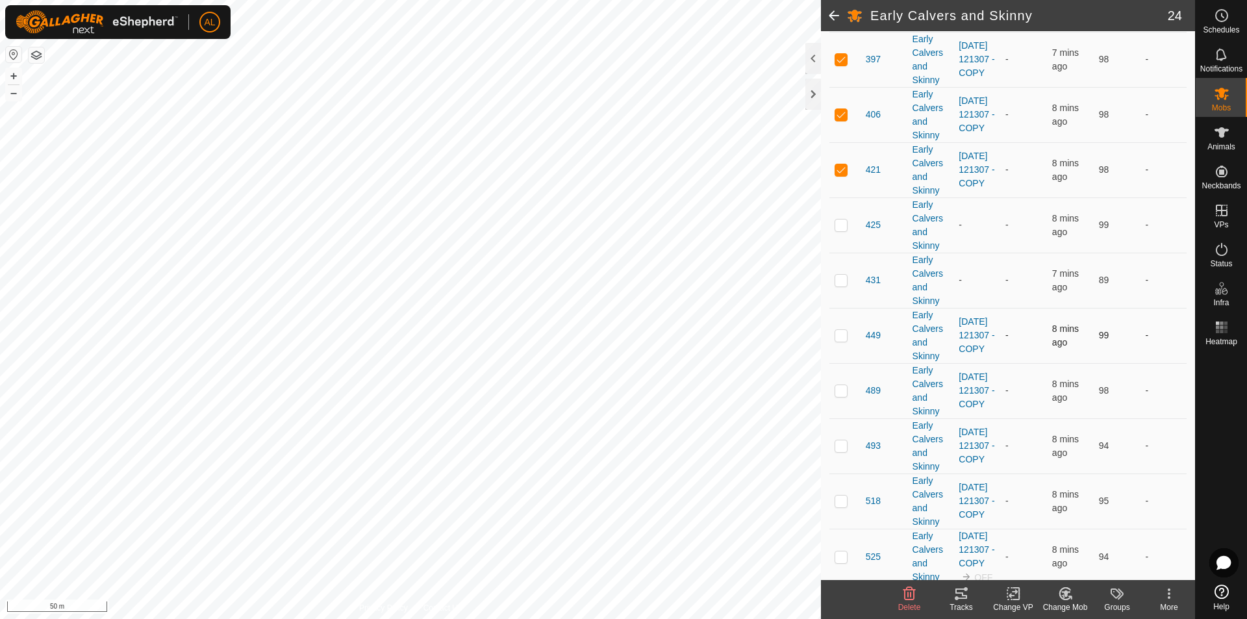
click at [838, 363] on td at bounding box center [845, 335] width 31 height 55
checkbox input "true"
click at [843, 396] on p-checkbox at bounding box center [841, 390] width 13 height 10
checkbox input "true"
click at [846, 451] on p-checkbox at bounding box center [841, 445] width 13 height 10
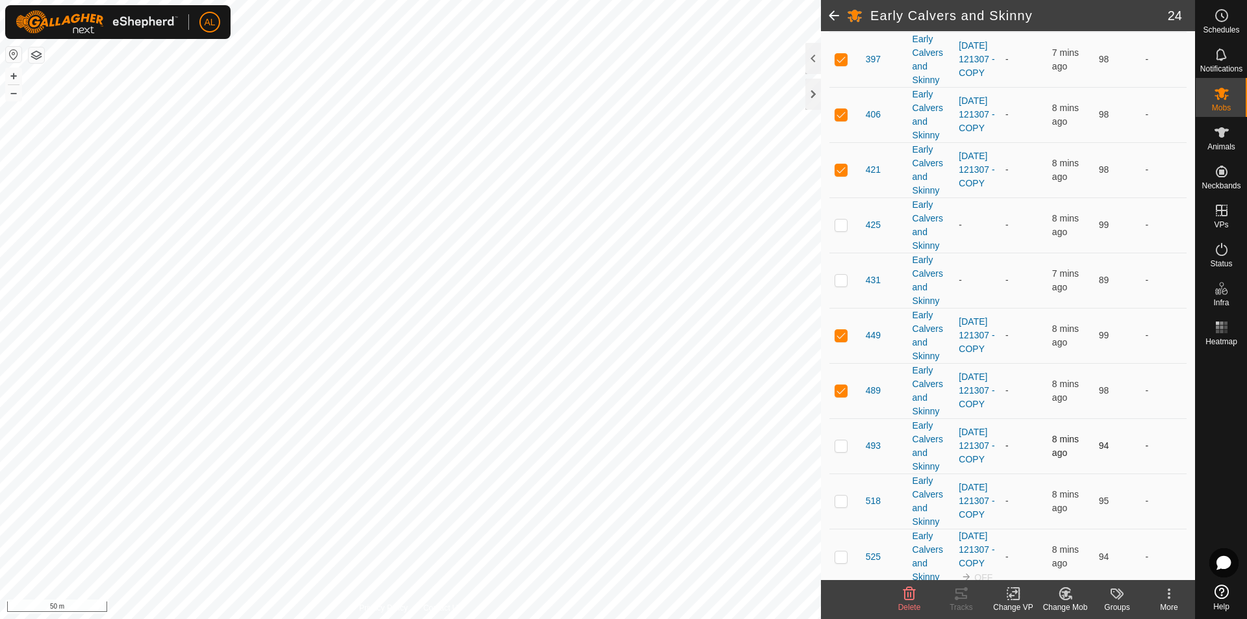
checkbox input "true"
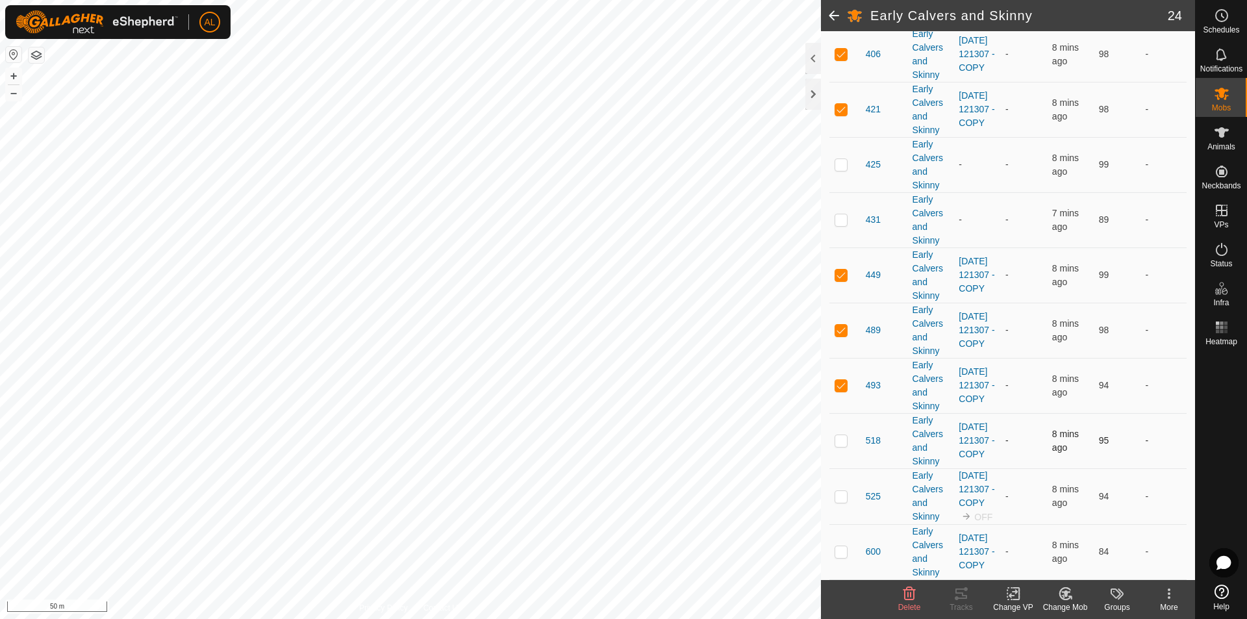
drag, startPoint x: 837, startPoint y: 422, endPoint x: 843, endPoint y: 450, distance: 28.7
click at [837, 435] on p-checkbox at bounding box center [841, 440] width 13 height 10
checkbox input "true"
click at [844, 491] on p-checkbox at bounding box center [841, 496] width 13 height 10
checkbox input "true"
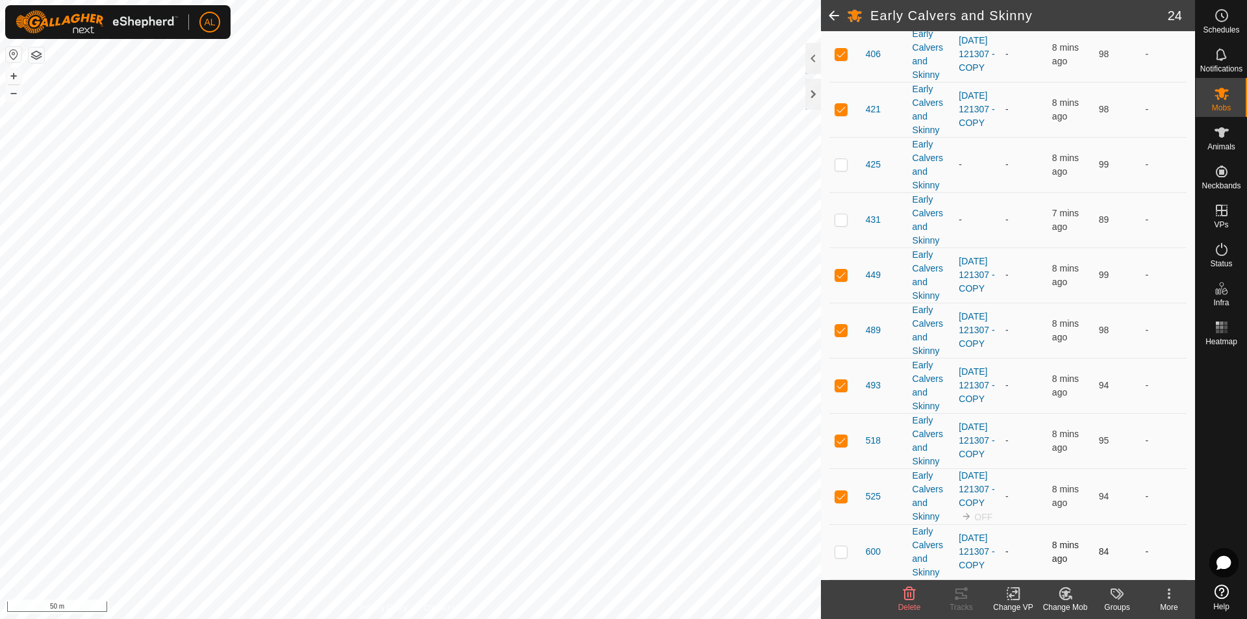
click at [843, 550] on p-checkbox at bounding box center [841, 551] width 13 height 10
checkbox input "true"
click at [1015, 596] on icon at bounding box center [1014, 594] width 16 height 16
click at [1032, 565] on link "Turn Off VP" at bounding box center [1052, 565] width 129 height 26
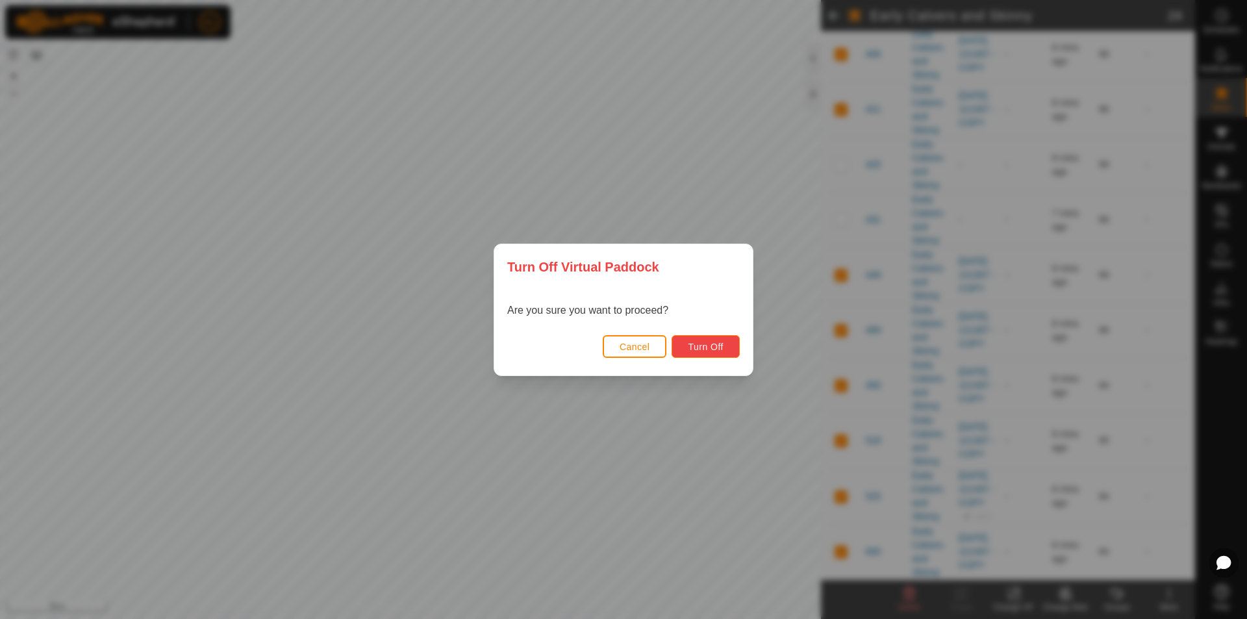
click at [730, 343] on button "Turn Off" at bounding box center [706, 346] width 68 height 23
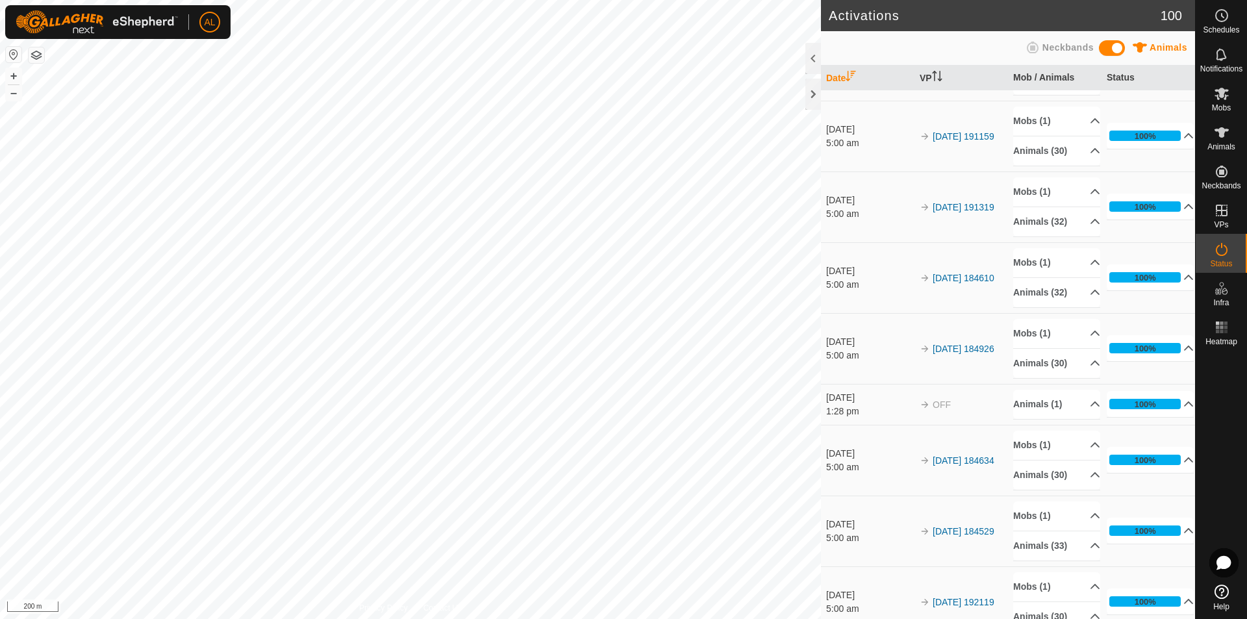
scroll to position [650, 0]
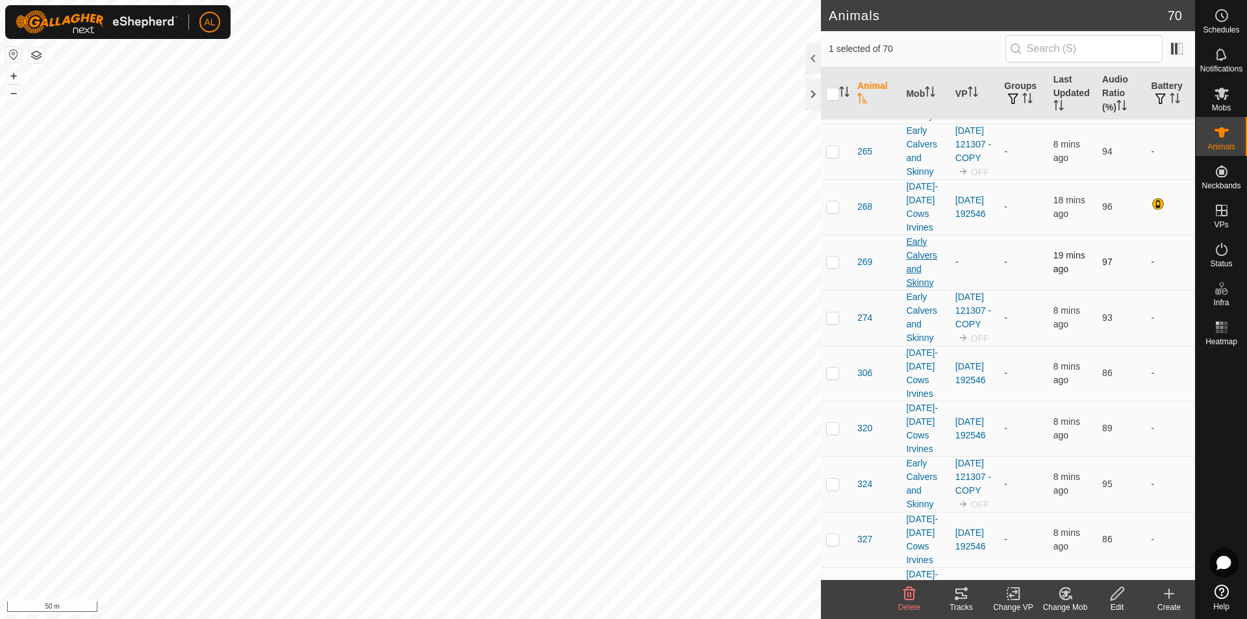
scroll to position [195, 0]
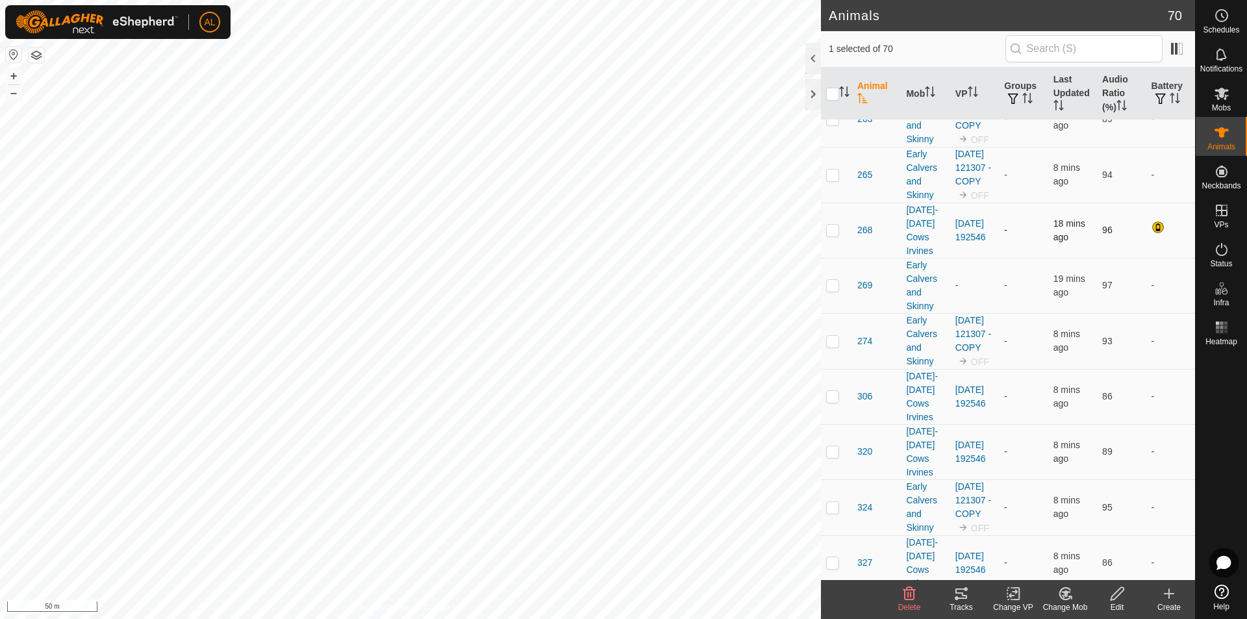
click at [834, 235] on p-checkbox at bounding box center [832, 230] width 13 height 10
checkbox input "false"
click at [1222, 95] on icon at bounding box center [1222, 94] width 14 height 12
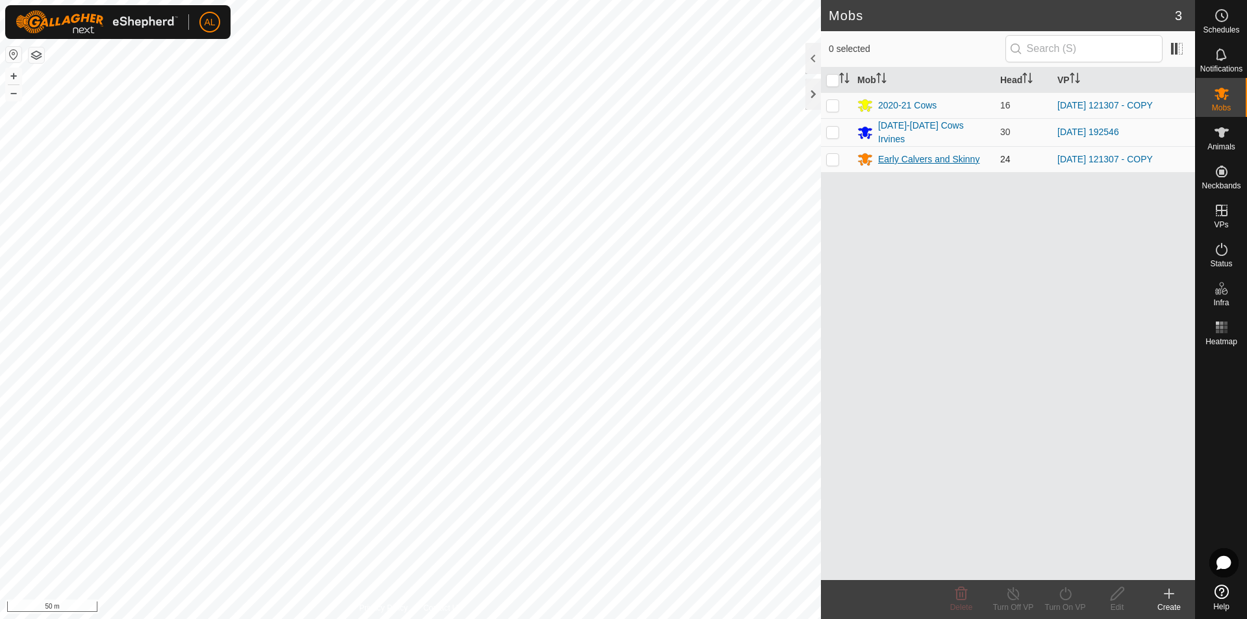
click at [892, 153] on div "Early Calvers and Skinny" at bounding box center [928, 160] width 101 height 14
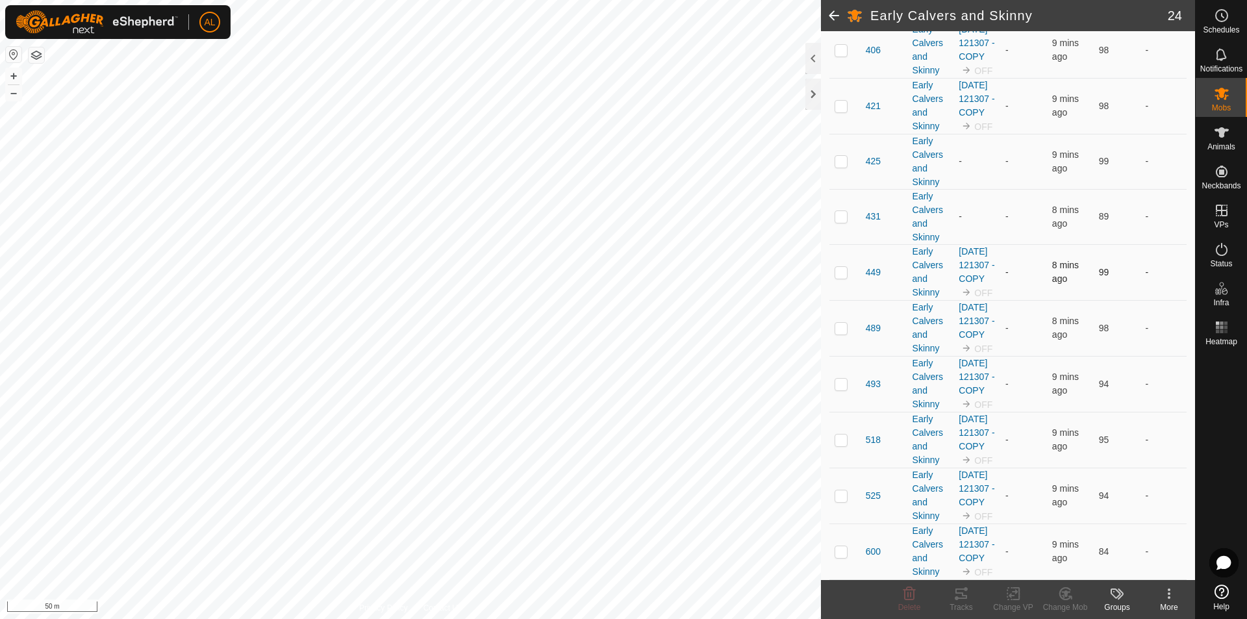
scroll to position [1197, 0]
